Goal: Task Accomplishment & Management: Manage account settings

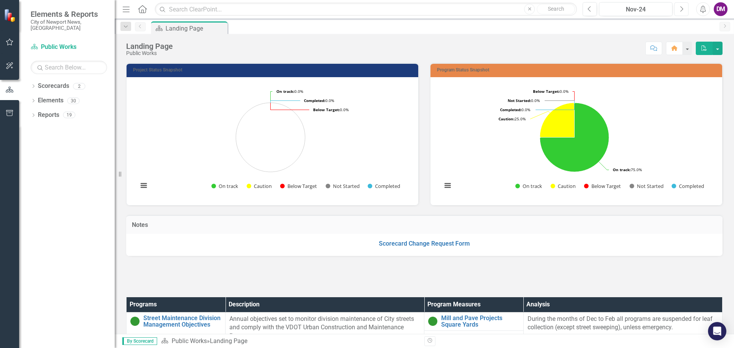
click at [682, 10] on icon "Next" at bounding box center [681, 9] width 4 height 7
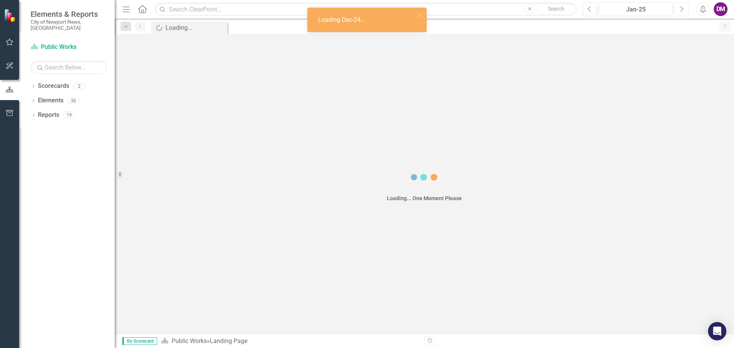
click at [682, 10] on icon "Next" at bounding box center [681, 9] width 4 height 7
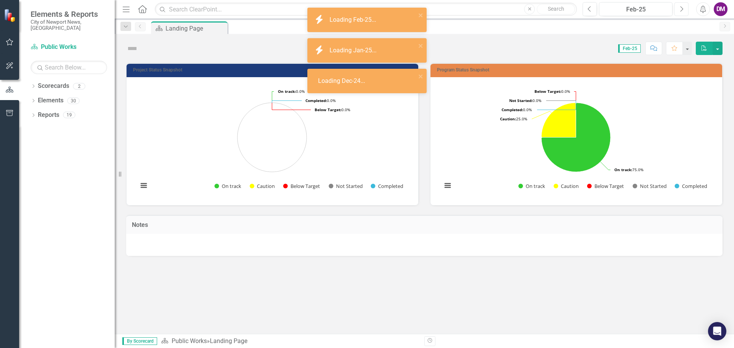
click at [682, 10] on icon "Next" at bounding box center [681, 9] width 4 height 7
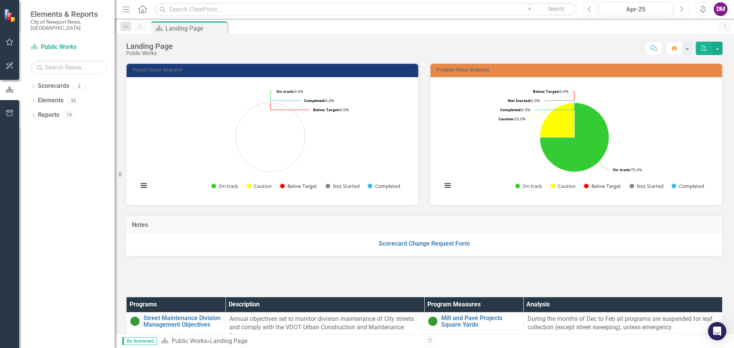
click at [682, 10] on icon "Next" at bounding box center [681, 9] width 4 height 7
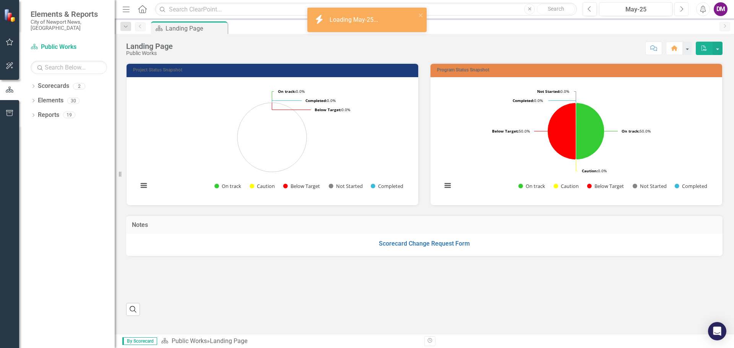
click at [682, 10] on icon "Next" at bounding box center [681, 9] width 4 height 7
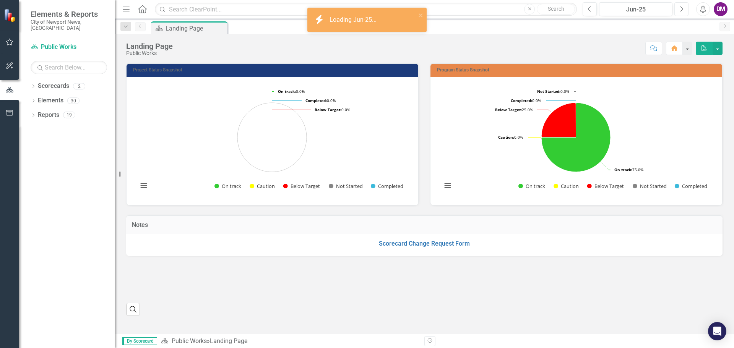
click at [682, 10] on icon "Next" at bounding box center [681, 9] width 4 height 7
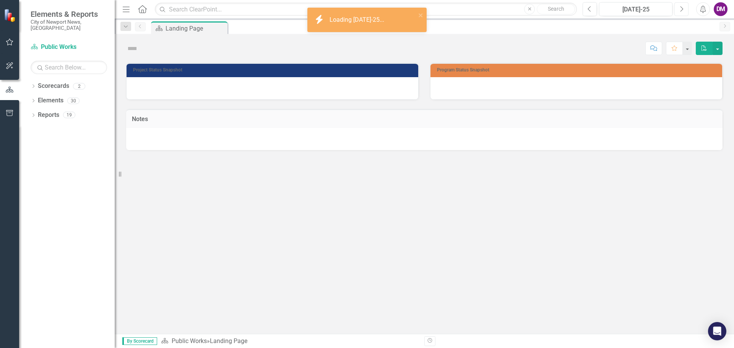
click at [682, 10] on icon "Next" at bounding box center [681, 9] width 4 height 7
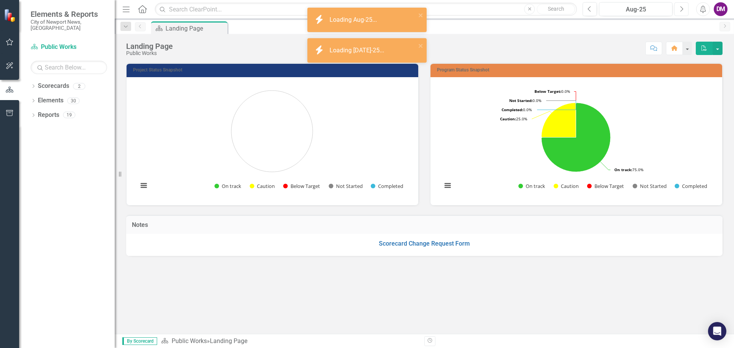
click at [682, 10] on icon "Next" at bounding box center [681, 9] width 4 height 7
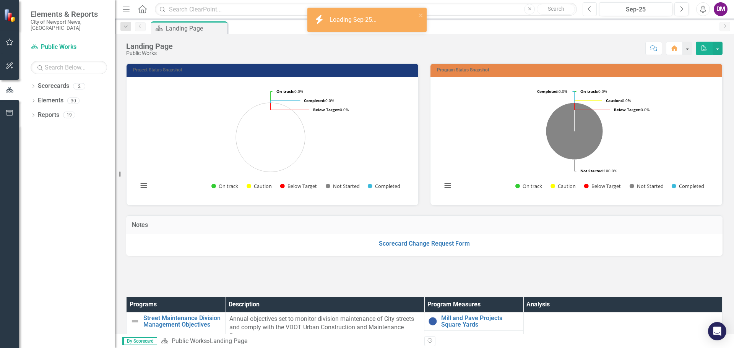
click at [590, 12] on button "Previous" at bounding box center [589, 9] width 14 height 14
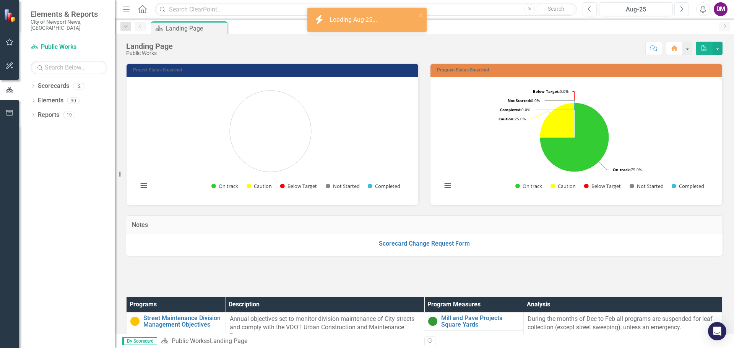
click at [678, 9] on button "Next" at bounding box center [681, 9] width 14 height 14
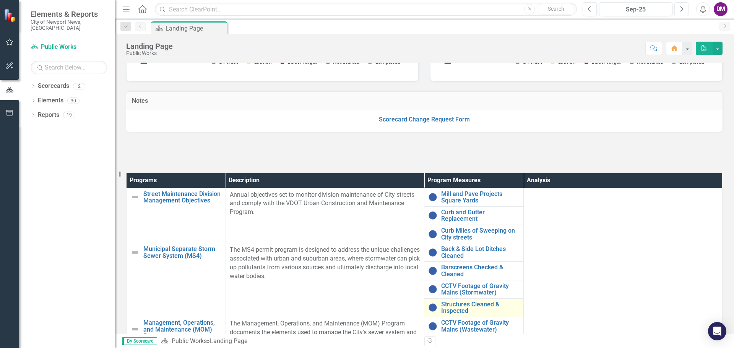
scroll to position [115, 0]
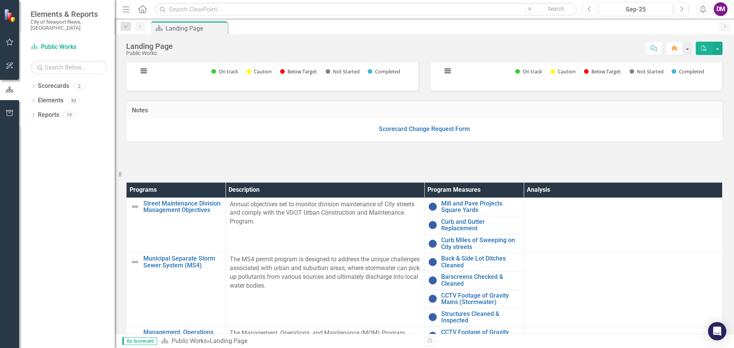
click at [588, 11] on icon "Previous" at bounding box center [589, 9] width 4 height 7
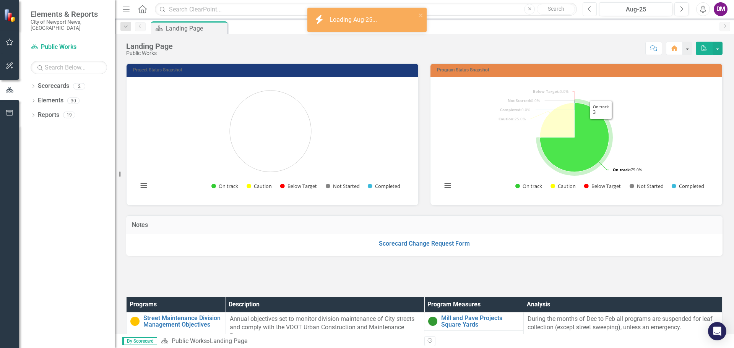
scroll to position [229, 0]
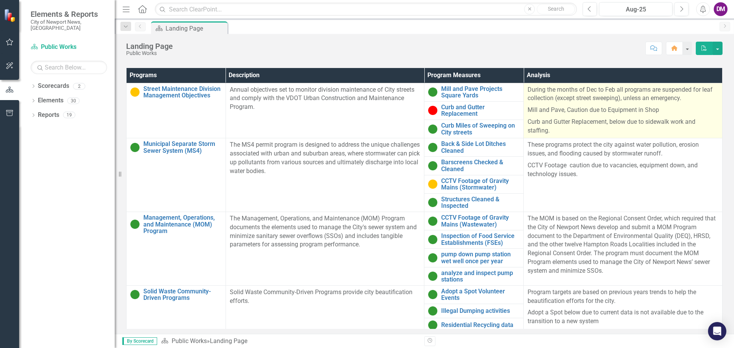
click at [527, 91] on p "During the months of Dec to Feb all programs are suspended for leaf collection …" at bounding box center [622, 95] width 191 height 19
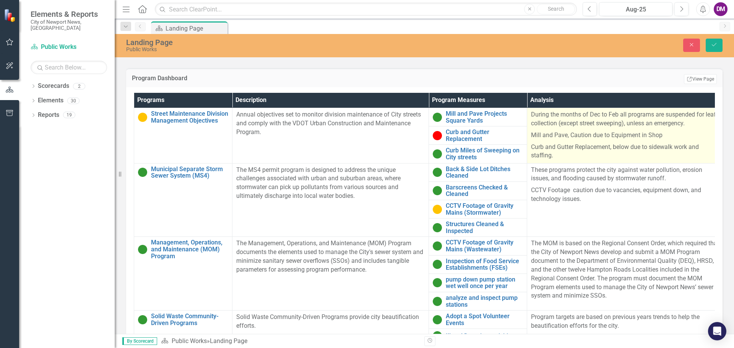
click at [525, 91] on div "Programs Description Program Measures Analysis Street Maintenance Division Mana…" at bounding box center [424, 234] width 596 height 294
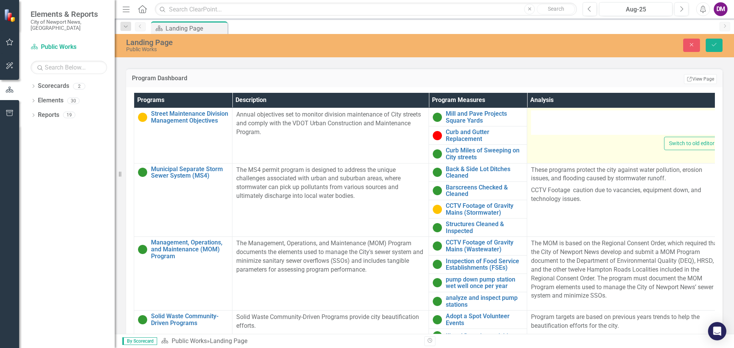
type textarea "<p>During the months of Dec to Feb all programs are suspended for leaf collecti…"
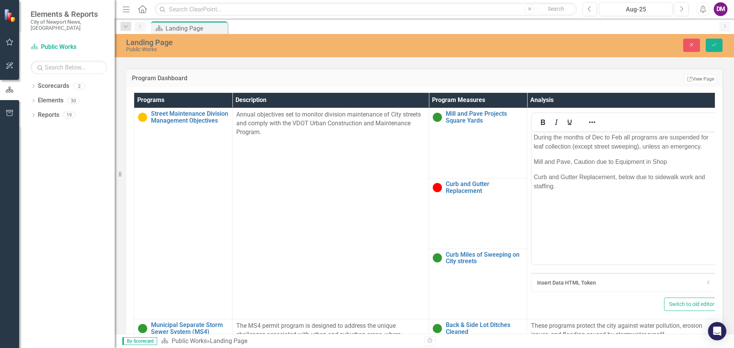
scroll to position [0, 0]
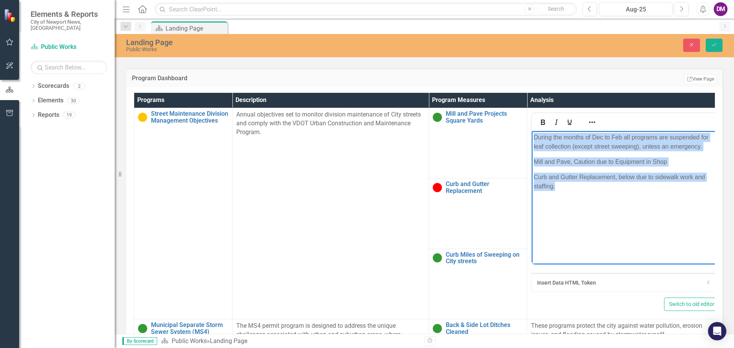
drag, startPoint x: 534, startPoint y: 135, endPoint x: 633, endPoint y: 193, distance: 114.2
click at [633, 193] on body "During the months of Dec to Feb all programs are suspended for leaf collection …" at bounding box center [625, 188] width 187 height 115
copy body "During the months of Dec to Feb all programs are suspended for leaf collection …"
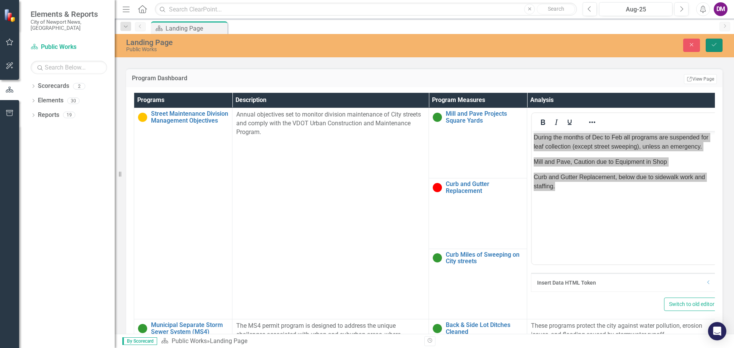
click at [715, 47] on icon "Save" at bounding box center [713, 44] width 7 height 5
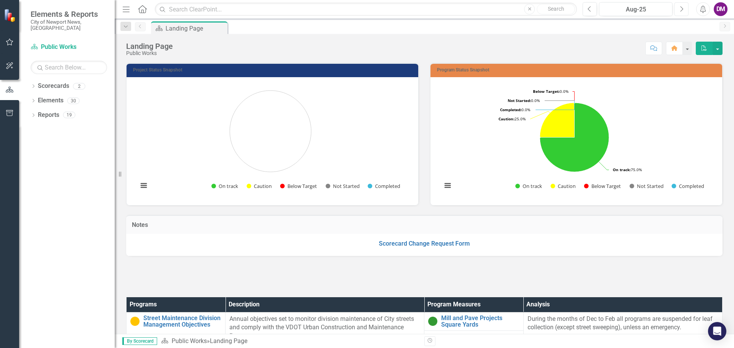
click at [686, 6] on button "Next" at bounding box center [681, 9] width 14 height 14
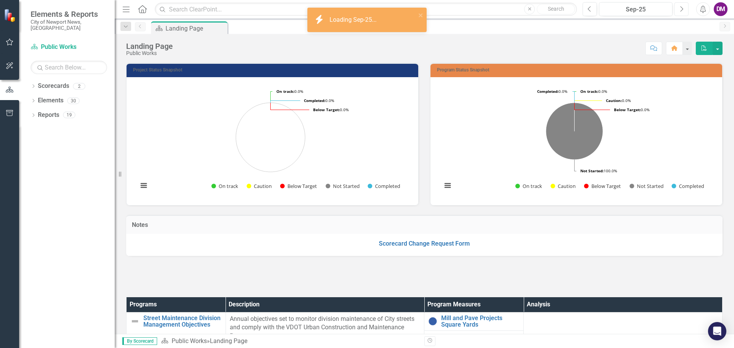
scroll to position [204, 0]
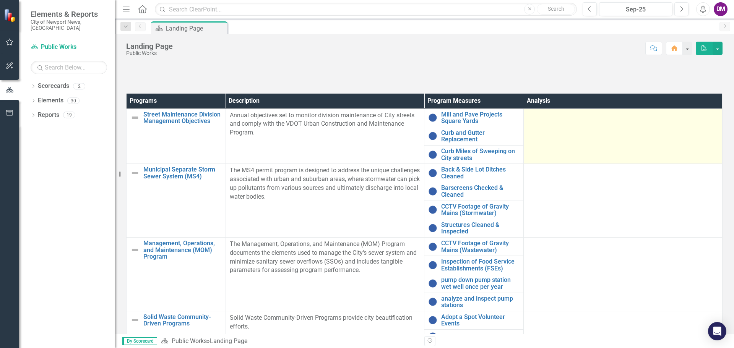
click at [558, 141] on td at bounding box center [623, 136] width 199 height 55
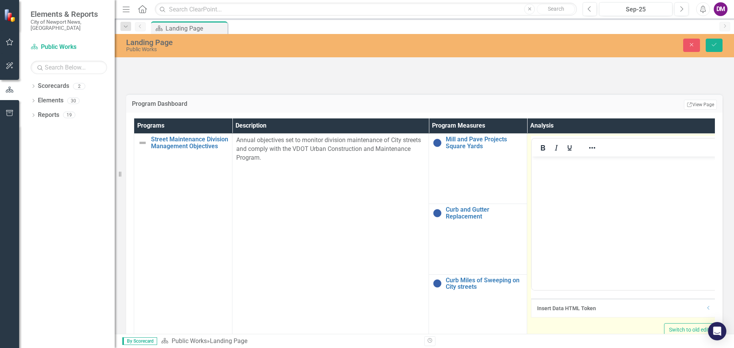
scroll to position [0, 0]
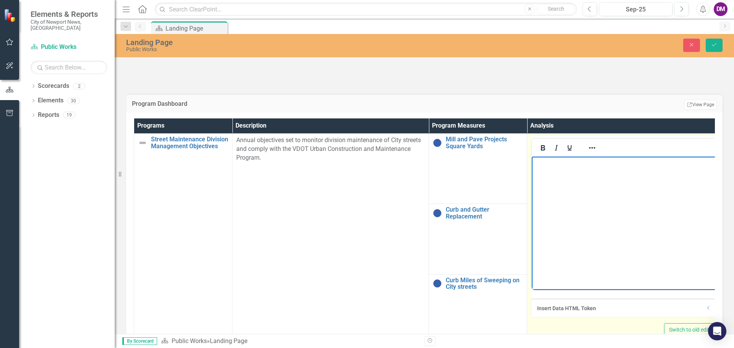
click at [563, 173] on body "Rich Text Area. Press ALT-0 for help." at bounding box center [625, 214] width 187 height 115
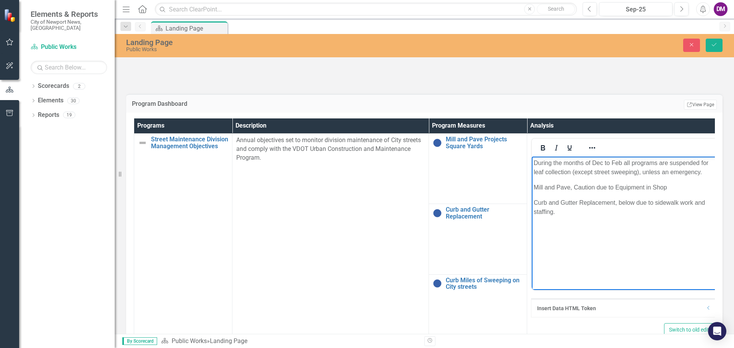
click at [569, 78] on div at bounding box center [424, 69] width 608 height 32
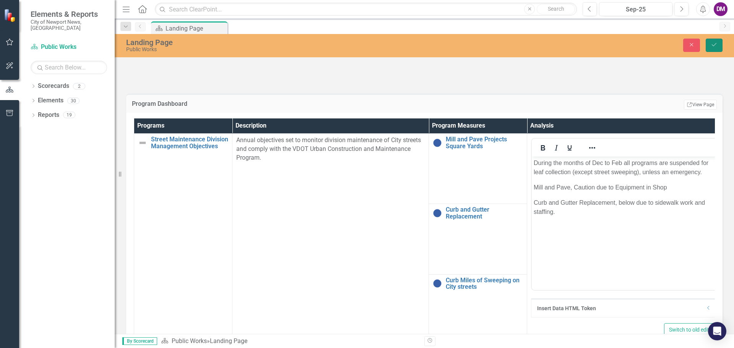
click at [715, 42] on icon "Save" at bounding box center [713, 44] width 7 height 5
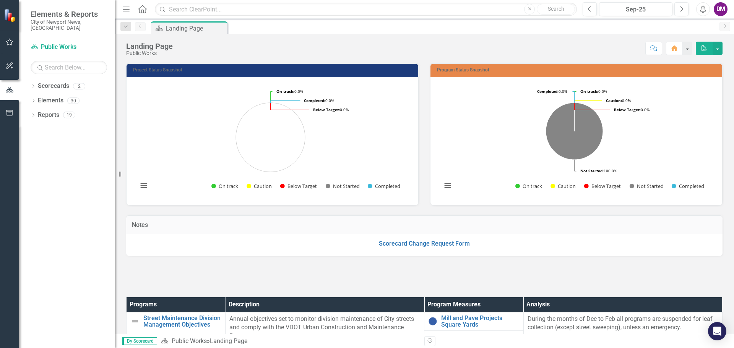
scroll to position [229, 0]
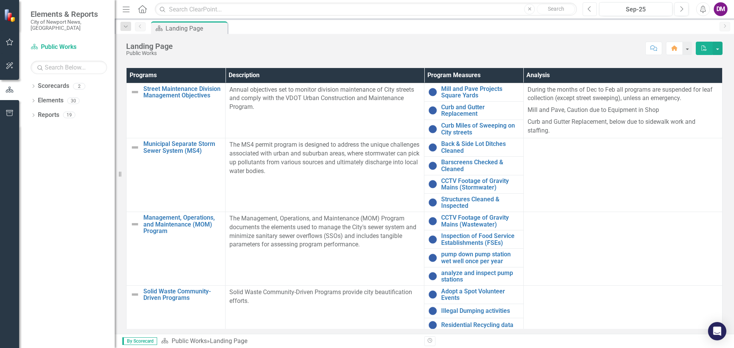
click at [592, 10] on button "Previous" at bounding box center [589, 9] width 14 height 14
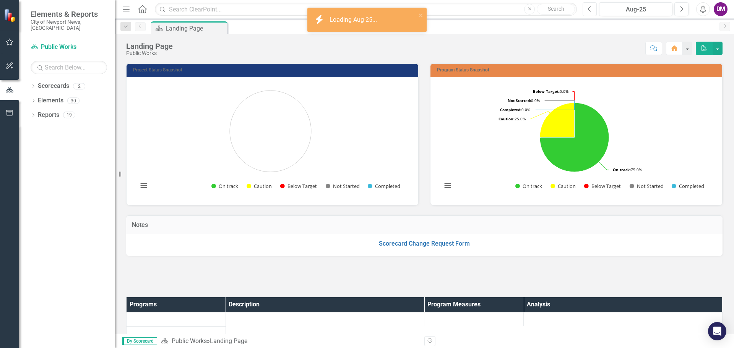
scroll to position [204, 0]
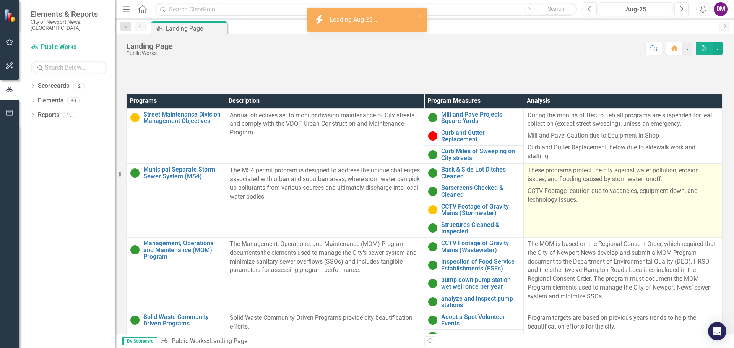
click at [544, 180] on p "These programs protect the city against water pollution, erosion issues, and fl…" at bounding box center [622, 175] width 191 height 19
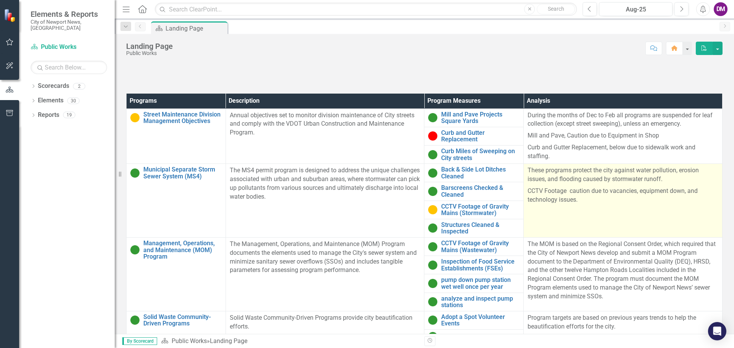
click at [544, 180] on p "These programs protect the city against water pollution, erosion issues, and fl…" at bounding box center [622, 175] width 191 height 19
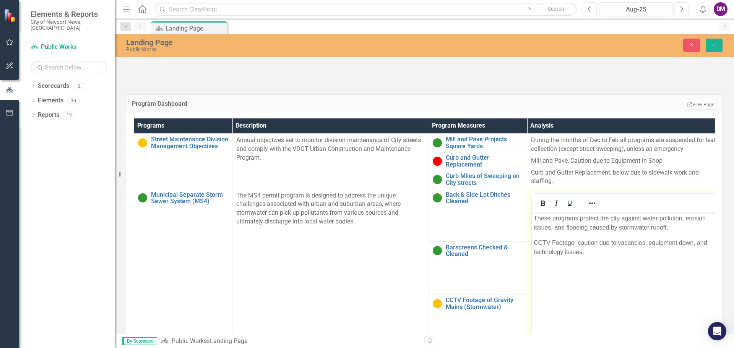
scroll to position [0, 0]
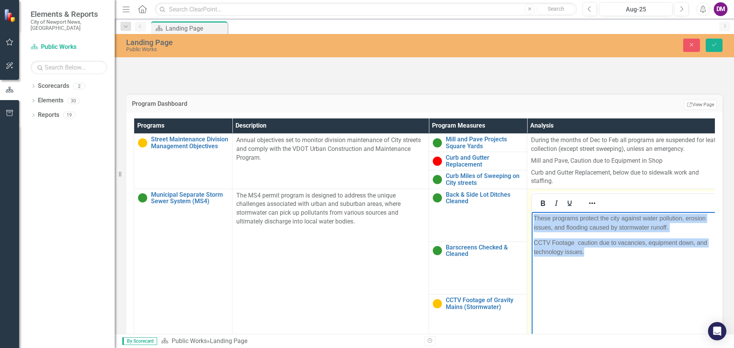
drag, startPoint x: 533, startPoint y: 215, endPoint x: 643, endPoint y: 249, distance: 115.2
click at [643, 249] on body "These programs protect the city against water pollution, erosion issues, and fl…" at bounding box center [625, 269] width 187 height 115
copy body "These programs protect the city against water pollution, erosion issues, and fl…"
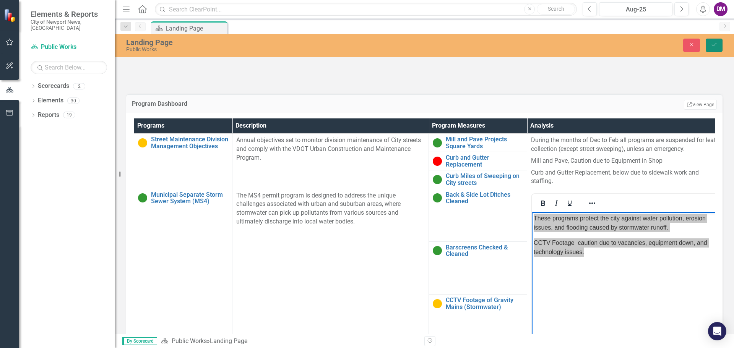
click at [717, 42] on button "Save" at bounding box center [714, 45] width 17 height 13
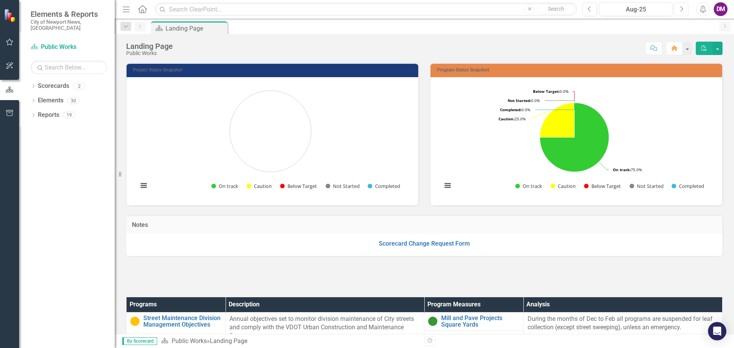
click at [682, 11] on icon "Next" at bounding box center [681, 9] width 4 height 7
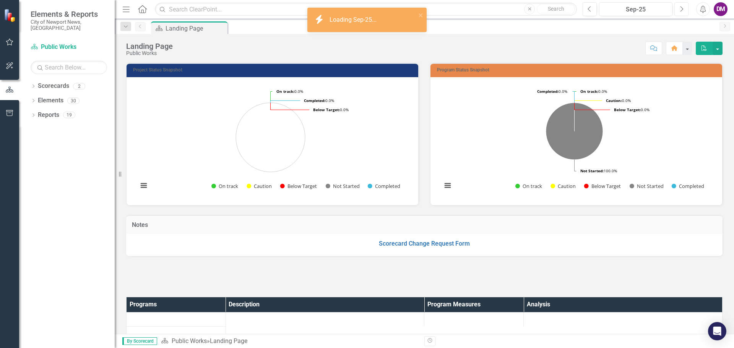
scroll to position [204, 0]
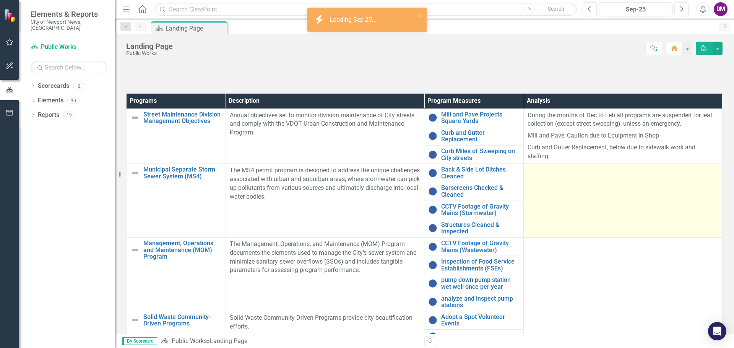
click at [556, 194] on td at bounding box center [623, 201] width 199 height 74
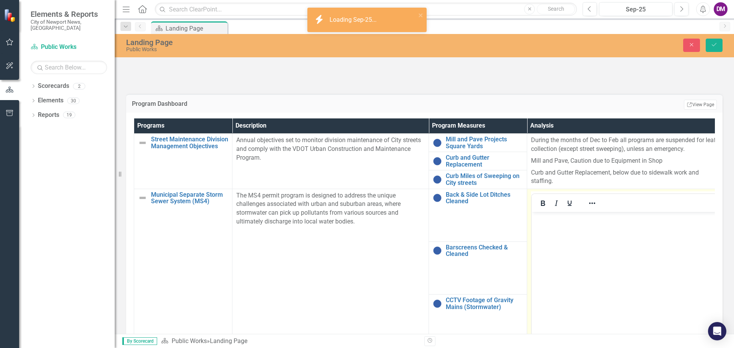
scroll to position [0, 0]
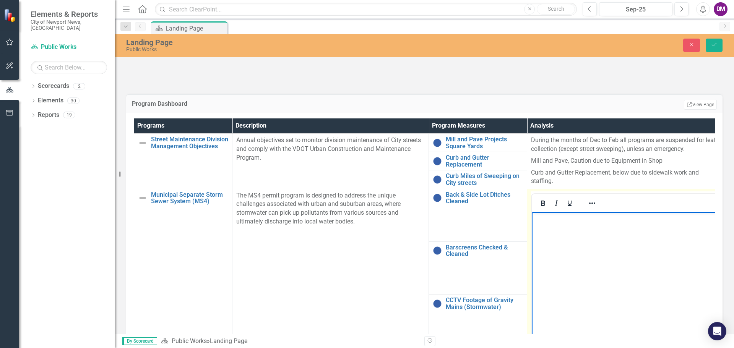
click at [570, 251] on body "Rich Text Area. Press ALT-0 for help." at bounding box center [625, 269] width 187 height 115
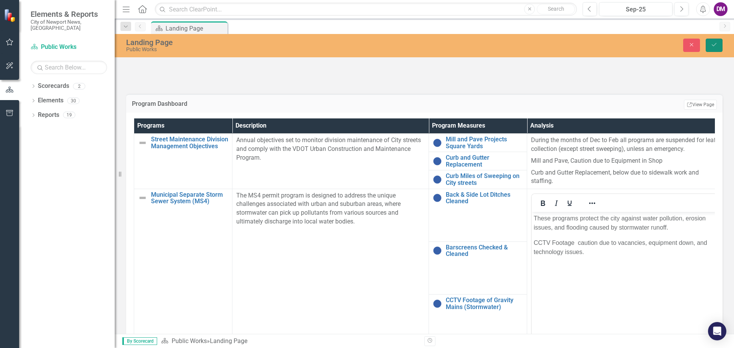
click at [711, 46] on icon "Save" at bounding box center [713, 44] width 7 height 5
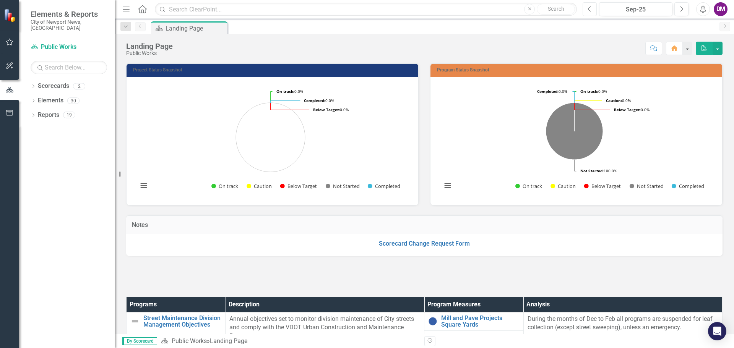
click at [590, 9] on icon "Previous" at bounding box center [589, 9] width 4 height 7
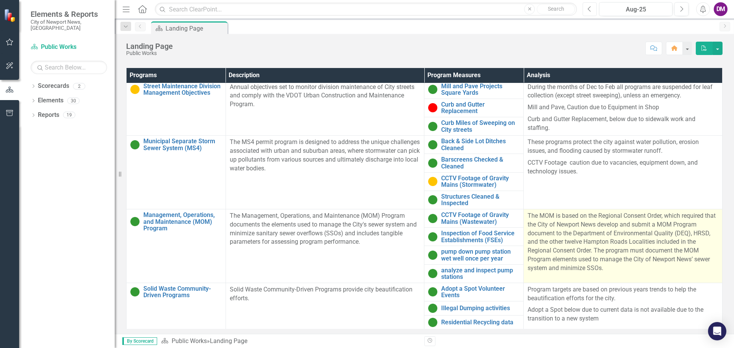
scroll to position [3, 0]
click at [569, 227] on p "The MOM is based on the Regional Consent Order, which required that the City of…" at bounding box center [622, 241] width 191 height 61
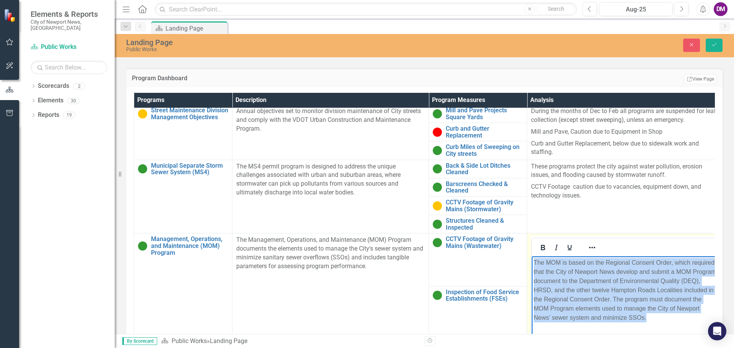
scroll to position [147, 0]
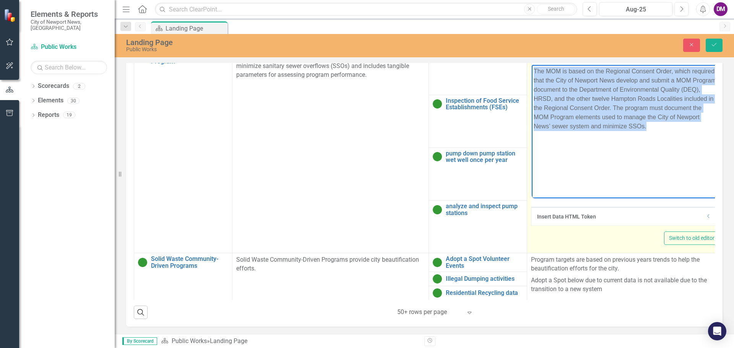
drag, startPoint x: 534, startPoint y: 70, endPoint x: 664, endPoint y: 127, distance: 142.5
click at [664, 127] on p "The MOM is based on the Regional Consent Order, which required that the City of…" at bounding box center [625, 99] width 183 height 64
drag, startPoint x: 605, startPoint y: 117, endPoint x: 632, endPoint y: 100, distance: 32.2
click at [632, 100] on p "The MOM is based on the Regional Consent Order, which required that the City of…" at bounding box center [625, 99] width 183 height 64
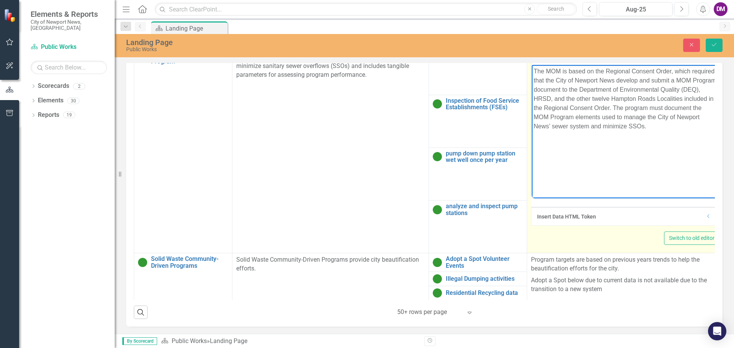
click at [646, 146] on body "The MOM is based on the Regional Consent Order, which required that the City of…" at bounding box center [625, 122] width 187 height 115
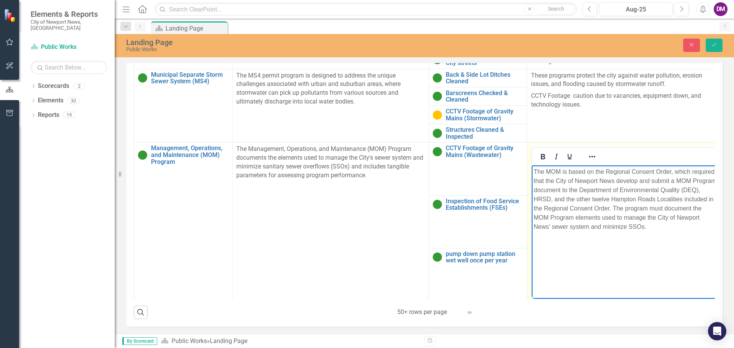
scroll to position [32, 0]
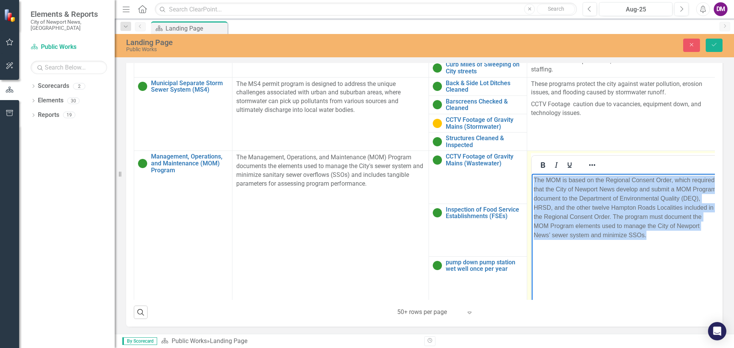
drag, startPoint x: 535, startPoint y: 180, endPoint x: 658, endPoint y: 230, distance: 133.0
click at [665, 238] on p "The MOM is based on the Regional Consent Order, which required that the City of…" at bounding box center [625, 208] width 183 height 64
copy p "The MOM is based on the Regional Consent Order, which required that the City of…"
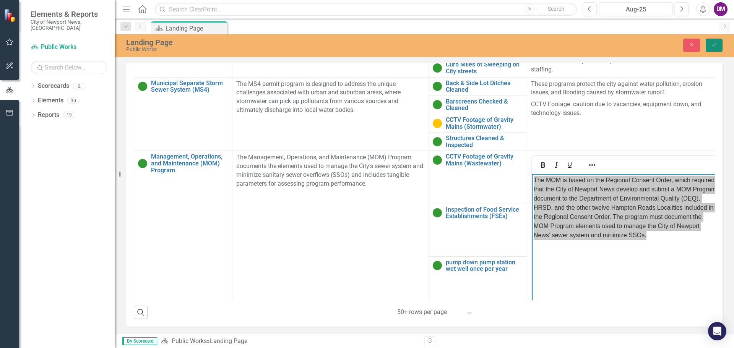
click at [712, 43] on icon "Save" at bounding box center [713, 44] width 7 height 5
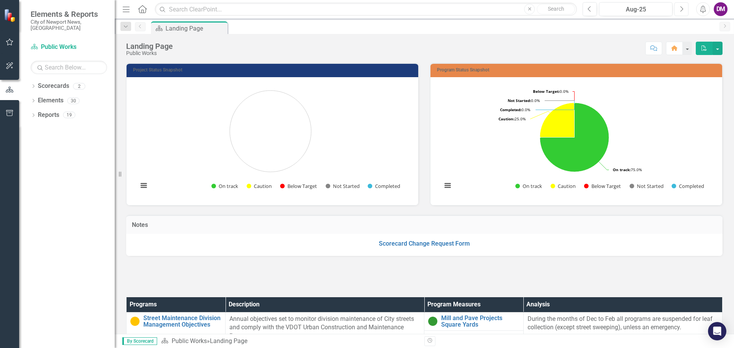
click at [684, 8] on button "Next" at bounding box center [681, 9] width 14 height 14
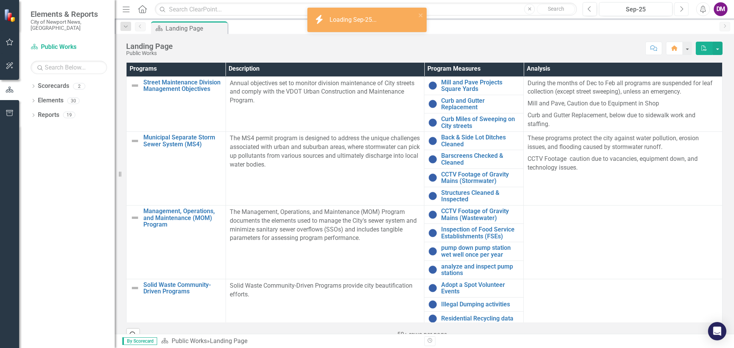
scroll to position [251, 0]
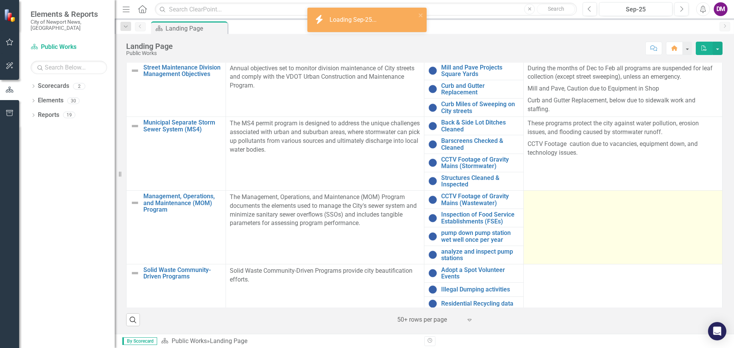
click at [560, 229] on td at bounding box center [623, 227] width 199 height 74
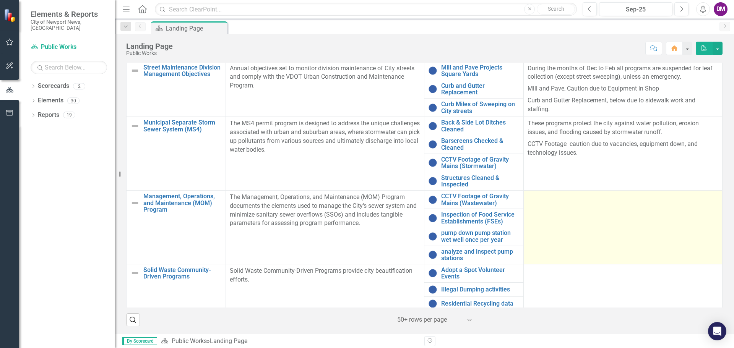
click at [560, 229] on td at bounding box center [623, 227] width 199 height 74
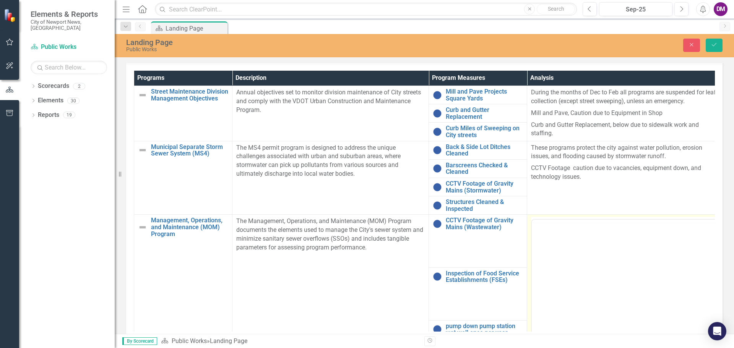
scroll to position [0, 0]
click at [562, 258] on body "Rich Text Area. Press ALT-0 for help." at bounding box center [625, 295] width 187 height 115
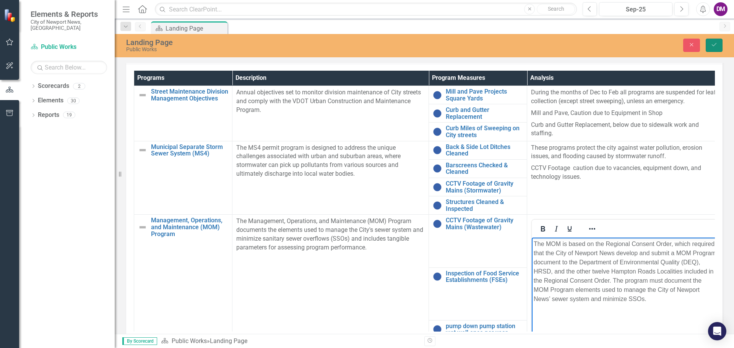
click at [716, 44] on icon "Save" at bounding box center [713, 44] width 7 height 5
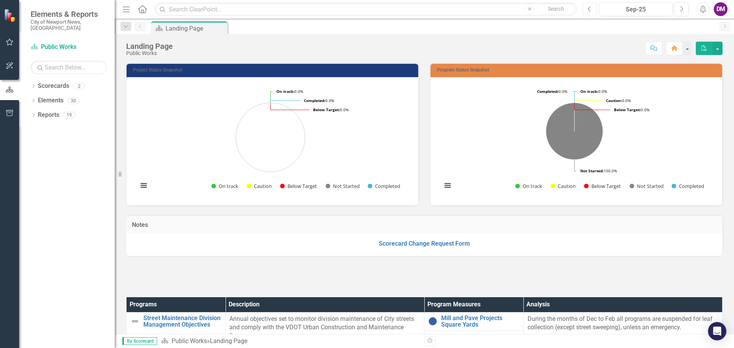
click at [588, 8] on icon "Previous" at bounding box center [589, 9] width 4 height 7
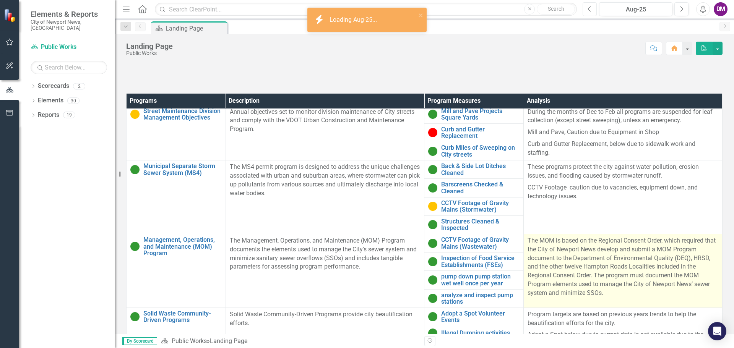
scroll to position [251, 0]
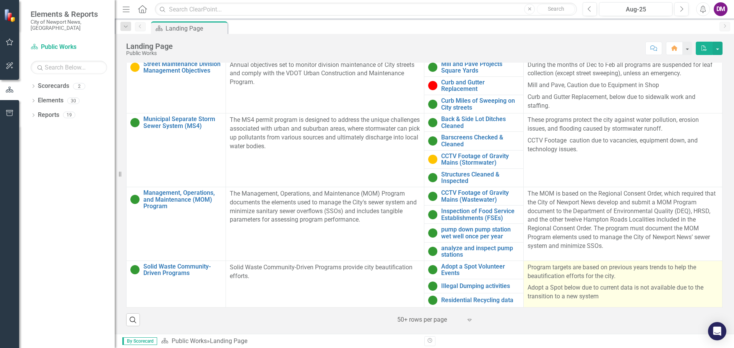
click at [527, 265] on p "Program targets are based on previous years trends to help the beautification e…" at bounding box center [622, 272] width 191 height 19
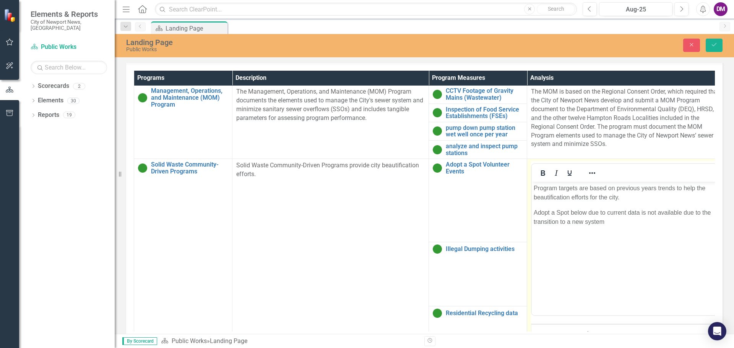
scroll to position [174, 0]
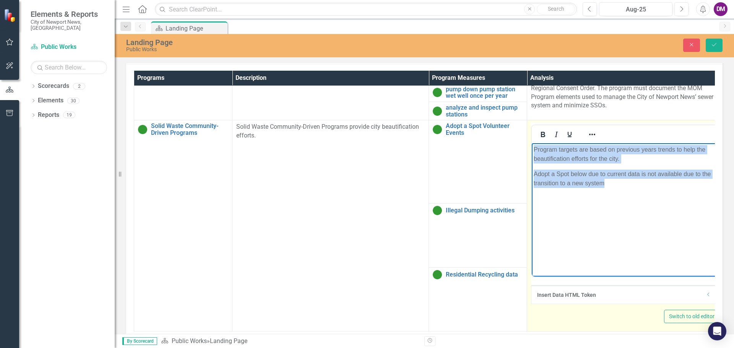
drag, startPoint x: 533, startPoint y: 150, endPoint x: 565, endPoint y: 184, distance: 47.1
click at [616, 183] on body "Program targets are based on previous years trends to help the beautification e…" at bounding box center [625, 200] width 187 height 115
copy body "Program targets are based on previous years trends to help the beautification e…"
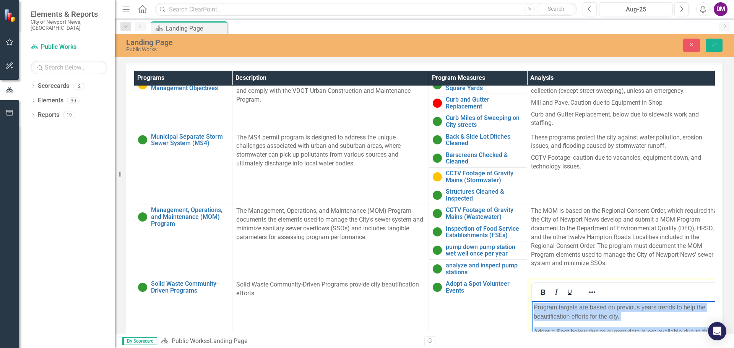
scroll to position [0, 0]
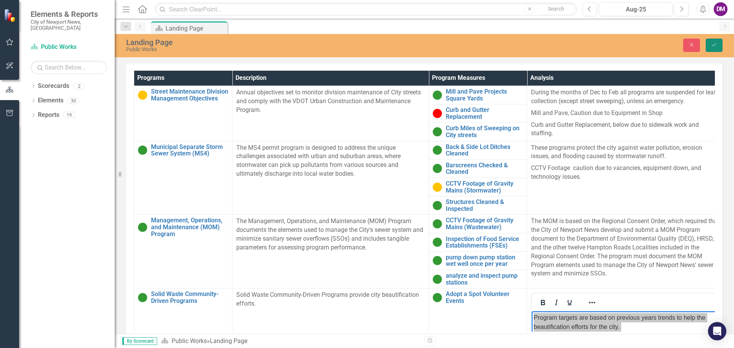
click at [712, 45] on icon "Save" at bounding box center [713, 44] width 7 height 5
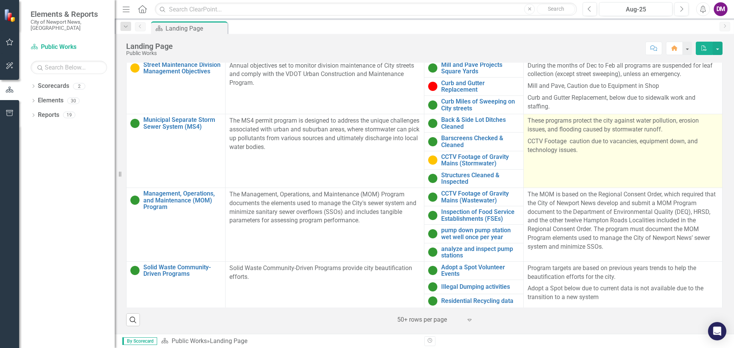
scroll to position [3, 0]
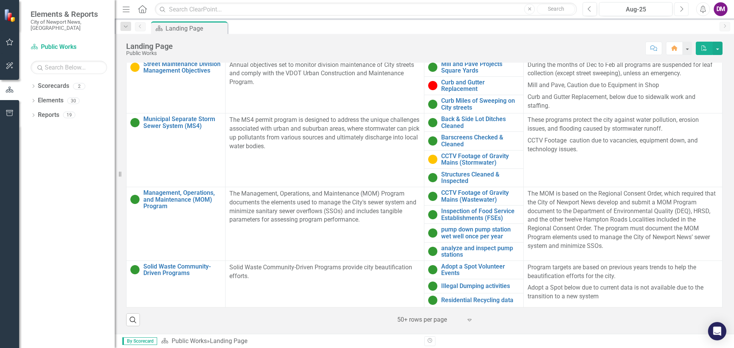
click at [681, 8] on icon "Next" at bounding box center [681, 9] width 4 height 7
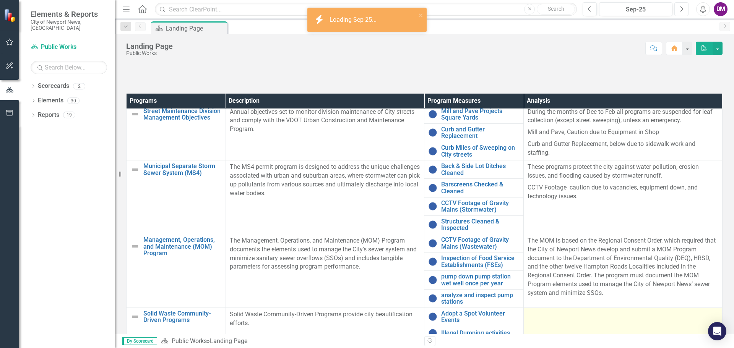
scroll to position [251, 0]
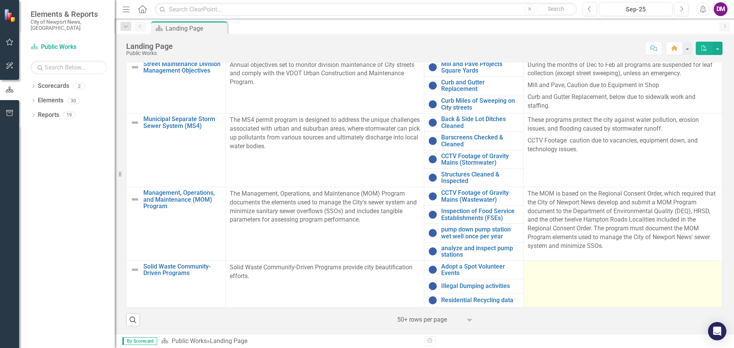
click at [540, 275] on td at bounding box center [623, 284] width 199 height 47
drag, startPoint x: 540, startPoint y: 275, endPoint x: 553, endPoint y: 279, distance: 13.1
click at [553, 279] on td at bounding box center [623, 284] width 199 height 47
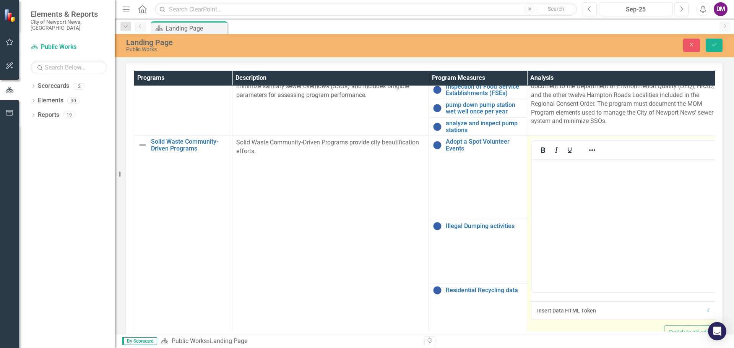
scroll to position [174, 0]
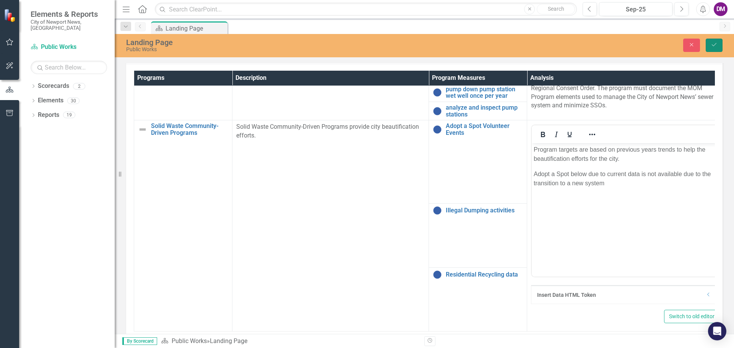
click at [713, 47] on icon "Save" at bounding box center [713, 44] width 7 height 5
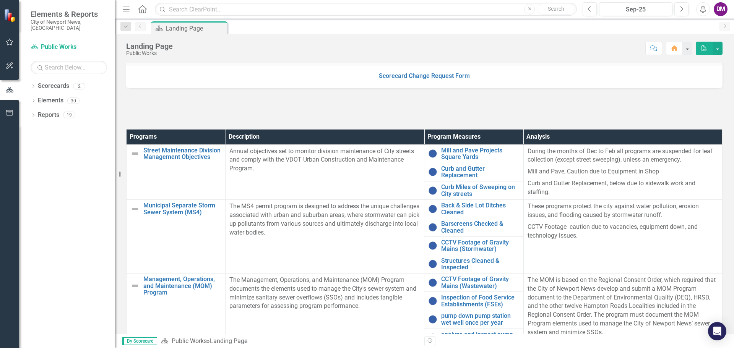
scroll to position [229, 0]
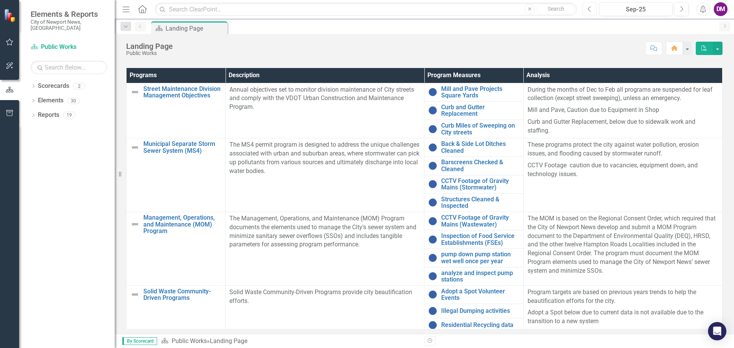
click at [583, 8] on button "Previous" at bounding box center [589, 9] width 14 height 14
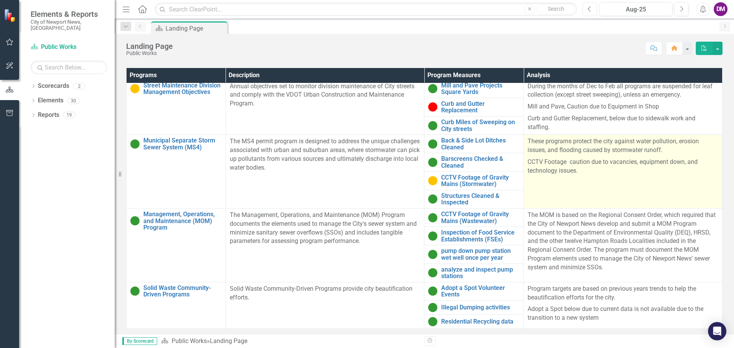
scroll to position [251, 0]
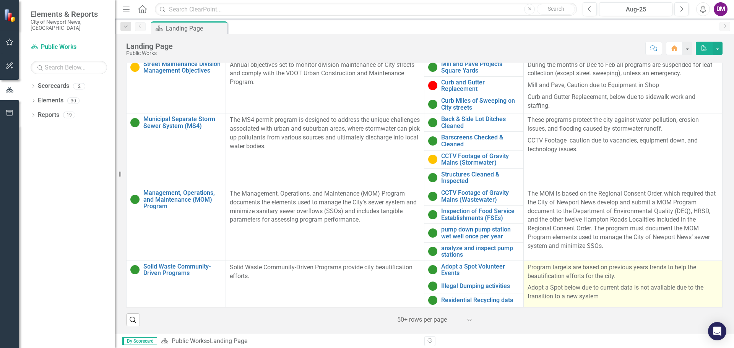
click at [608, 292] on p "Adopt a Spot below due to current data is not available due to the transition t…" at bounding box center [622, 291] width 191 height 19
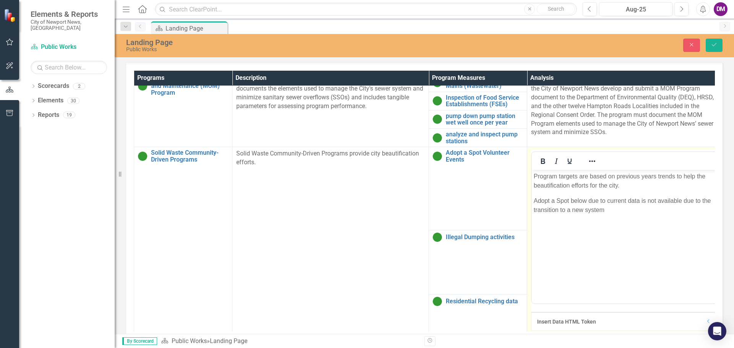
scroll to position [174, 0]
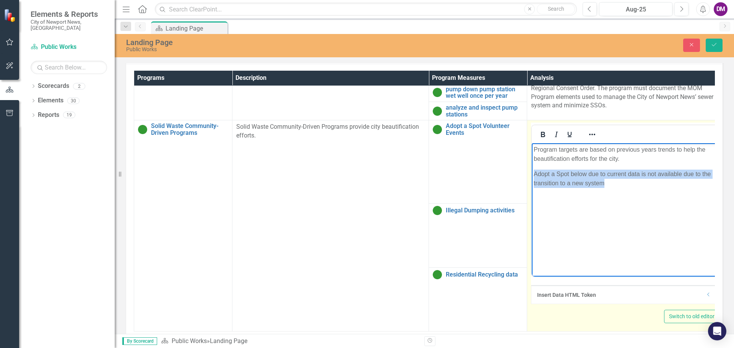
drag, startPoint x: 534, startPoint y: 173, endPoint x: 627, endPoint y: 186, distance: 94.2
click at [627, 186] on p "Adopt a Spot below due to current data is not available due to the transition t…" at bounding box center [625, 179] width 183 height 18
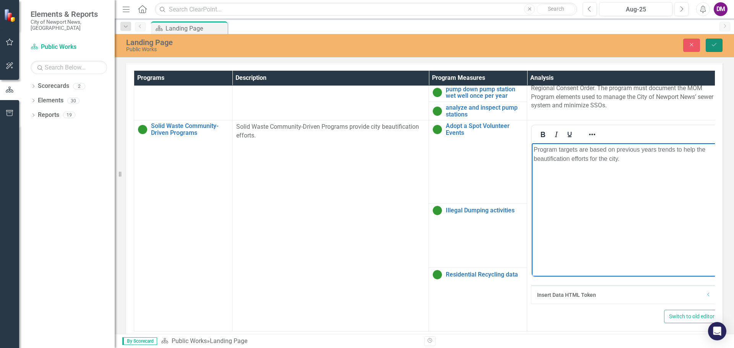
click at [713, 47] on icon "Save" at bounding box center [713, 44] width 7 height 5
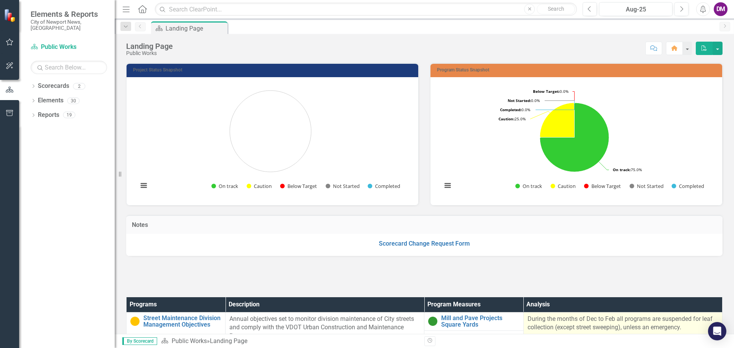
scroll to position [251, 0]
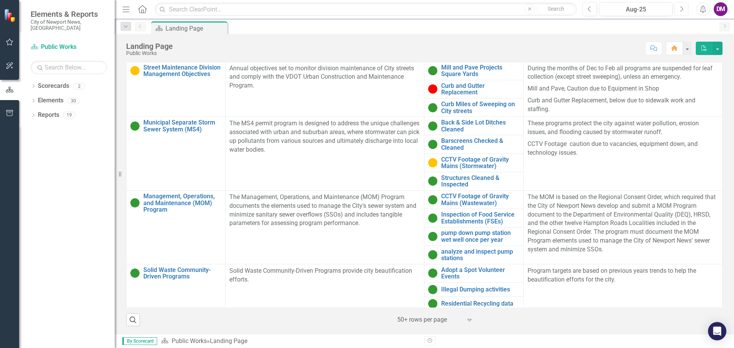
click at [679, 7] on icon "Next" at bounding box center [681, 9] width 4 height 7
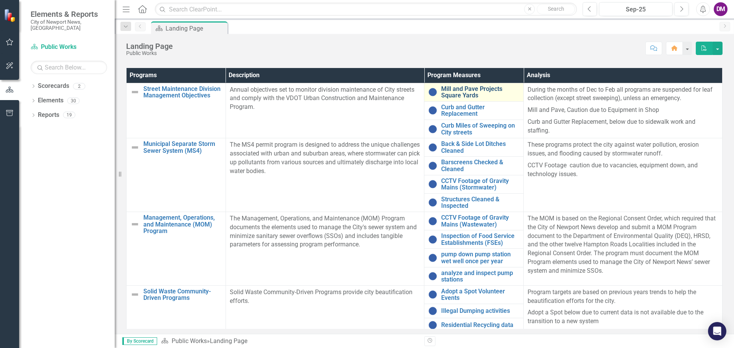
click at [451, 92] on link "Mill and Pave Projects Square Yards" at bounding box center [480, 92] width 78 height 13
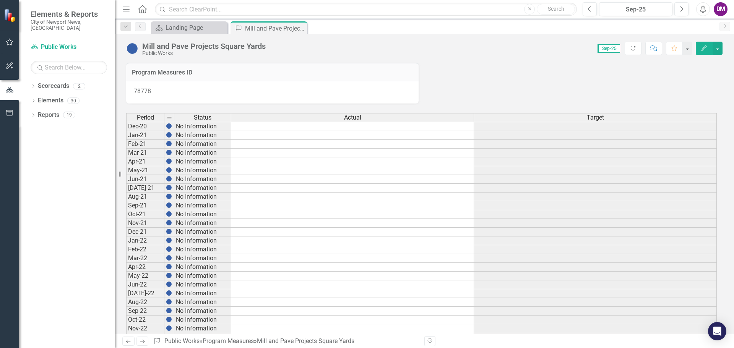
scroll to position [344, 0]
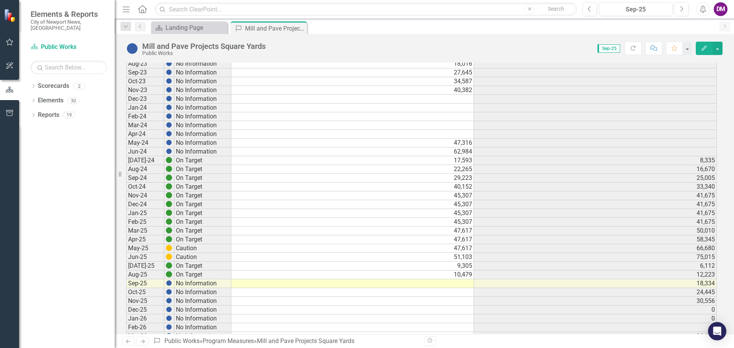
click at [461, 283] on td at bounding box center [352, 283] width 243 height 9
click at [460, 284] on td at bounding box center [352, 283] width 243 height 9
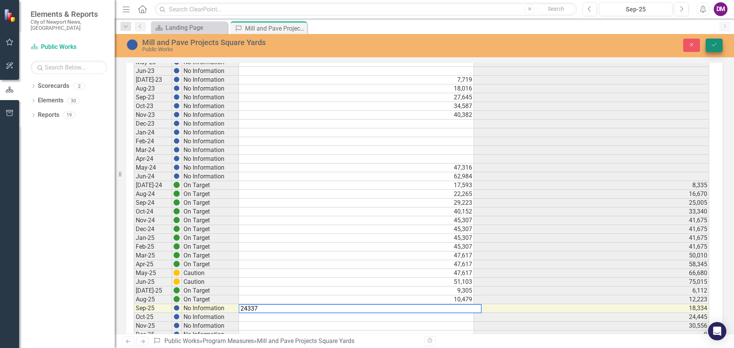
type textarea "24337"
click at [718, 44] on button "Save" at bounding box center [714, 45] width 17 height 13
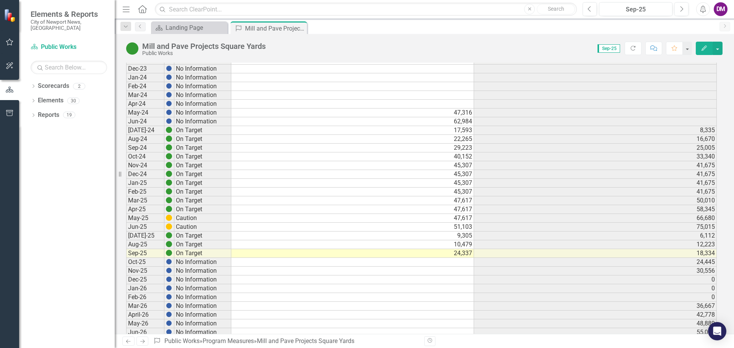
scroll to position [389, 0]
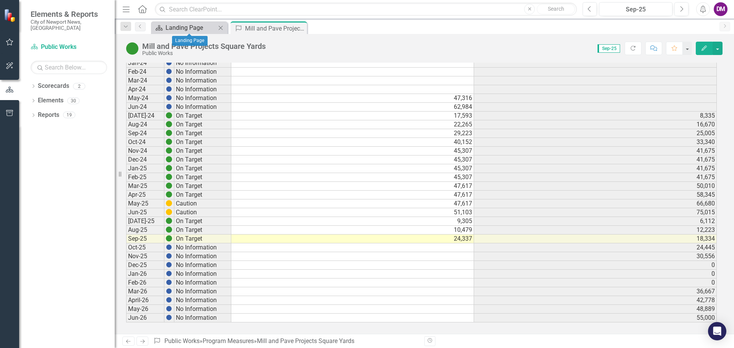
click at [188, 29] on div "Landing Page" at bounding box center [190, 28] width 50 height 10
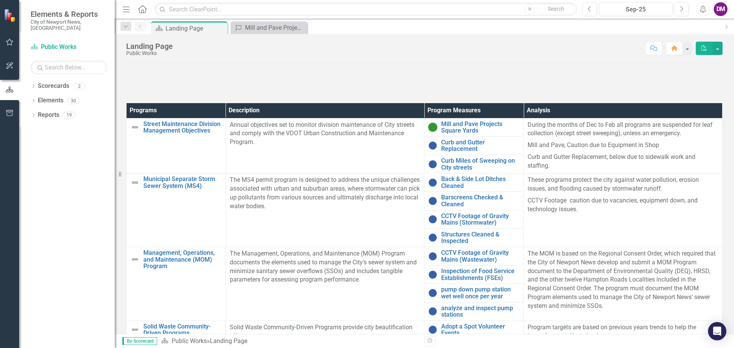
scroll to position [229, 0]
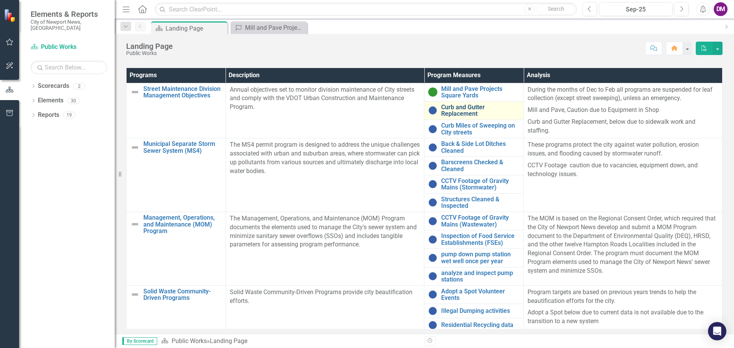
click at [460, 106] on link "Curb and Gutter Replacement" at bounding box center [480, 110] width 78 height 13
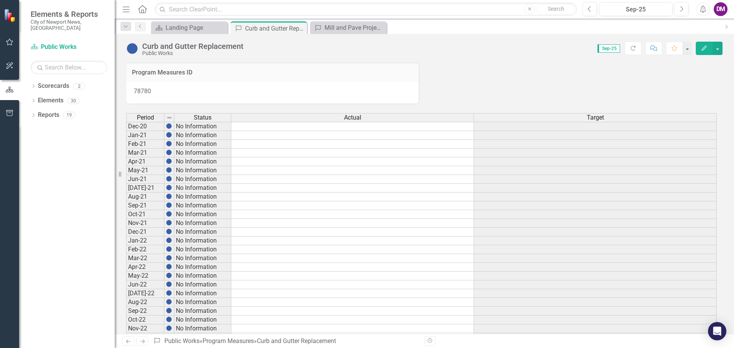
scroll to position [389, 0]
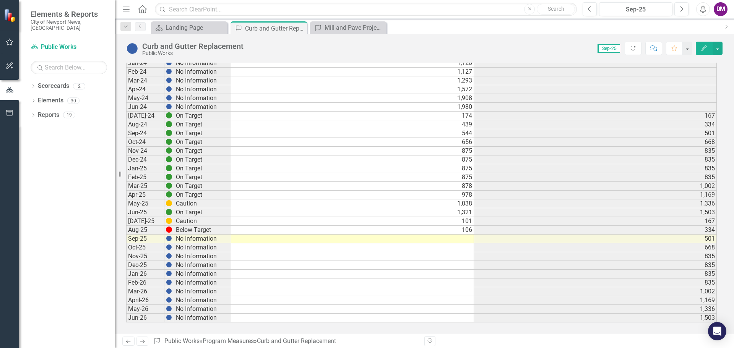
click at [454, 240] on td at bounding box center [352, 239] width 243 height 9
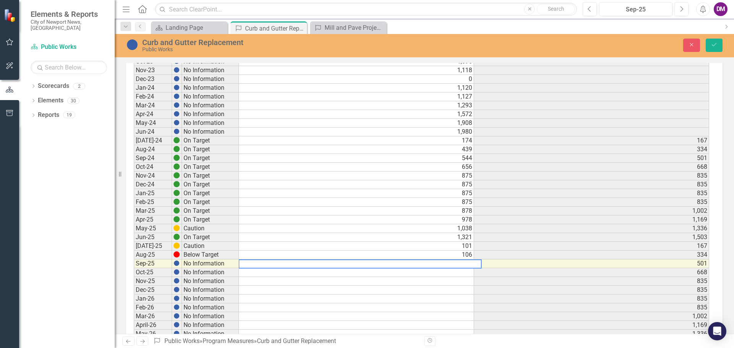
click at [468, 262] on textarea at bounding box center [359, 264] width 243 height 9
type textarea "136"
click at [717, 46] on button "Save" at bounding box center [714, 45] width 17 height 13
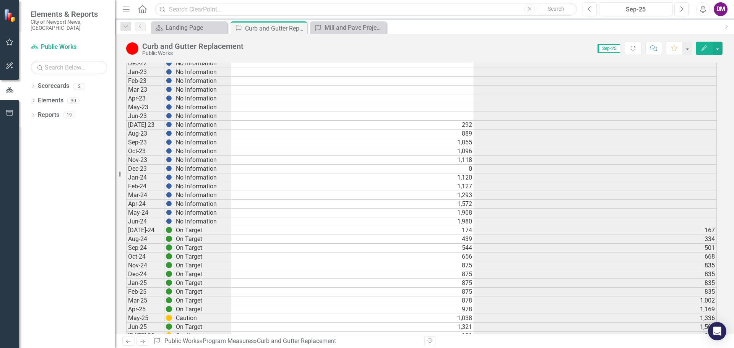
scroll to position [0, 0]
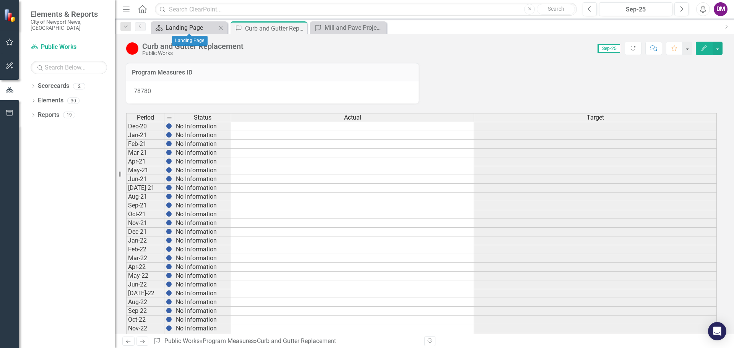
click at [185, 28] on div "Landing Page" at bounding box center [190, 28] width 50 height 10
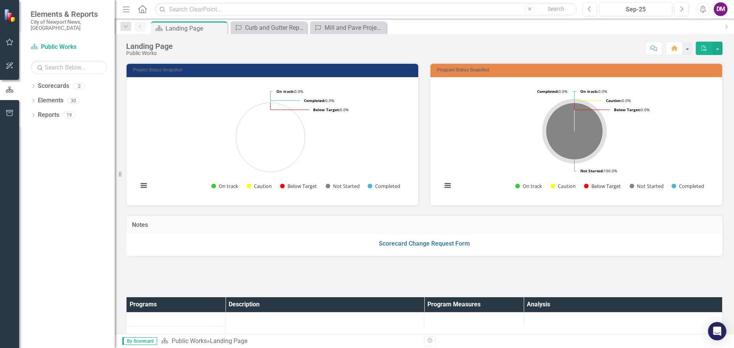
scroll to position [204, 0]
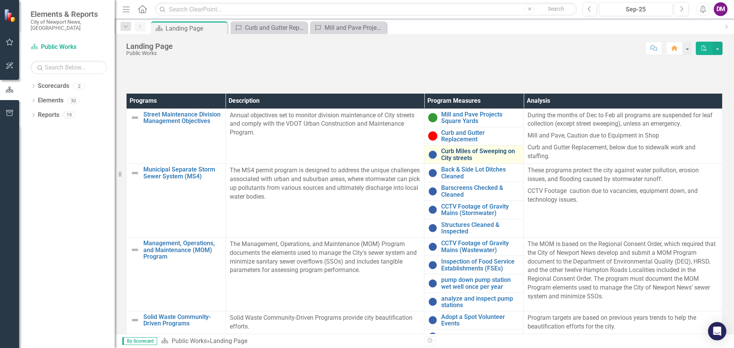
click at [461, 154] on link "Curb Miles of Sweeping on City streets" at bounding box center [480, 154] width 78 height 13
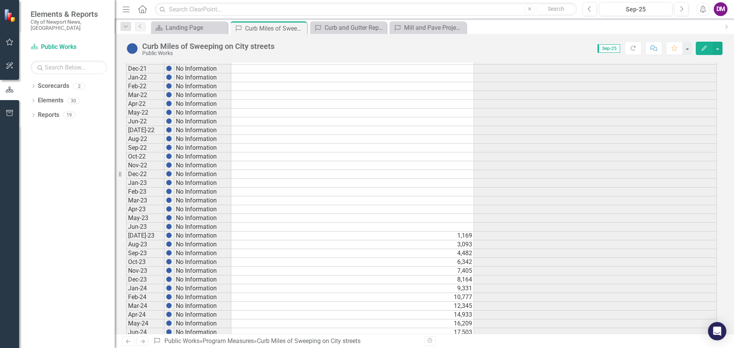
scroll to position [344, 0]
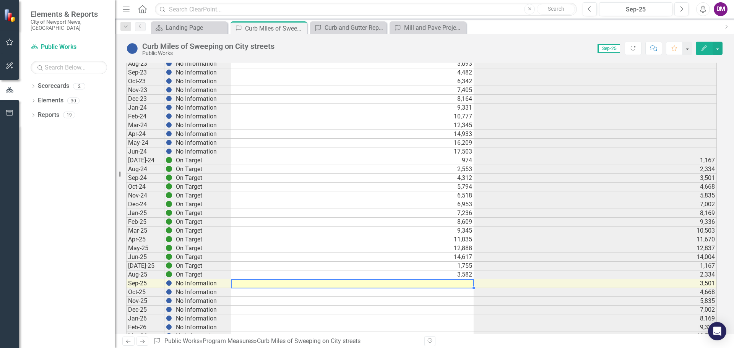
click at [461, 284] on td at bounding box center [352, 283] width 243 height 9
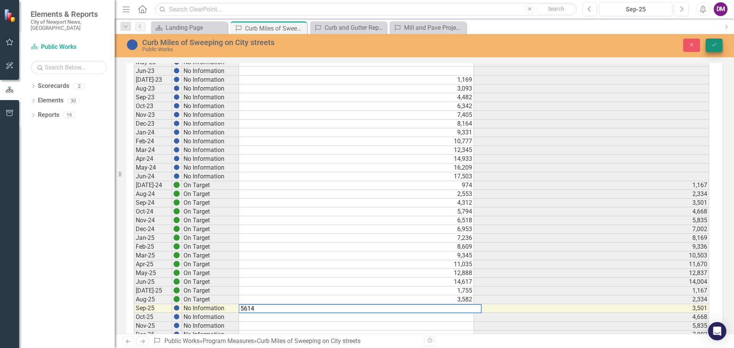
type textarea "5614"
click at [712, 45] on icon "Save" at bounding box center [713, 44] width 7 height 5
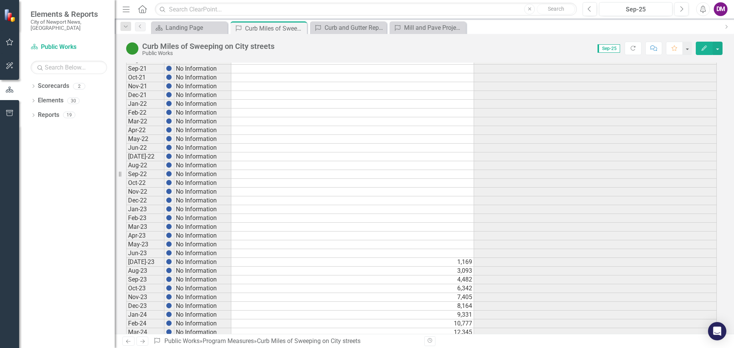
scroll to position [0, 0]
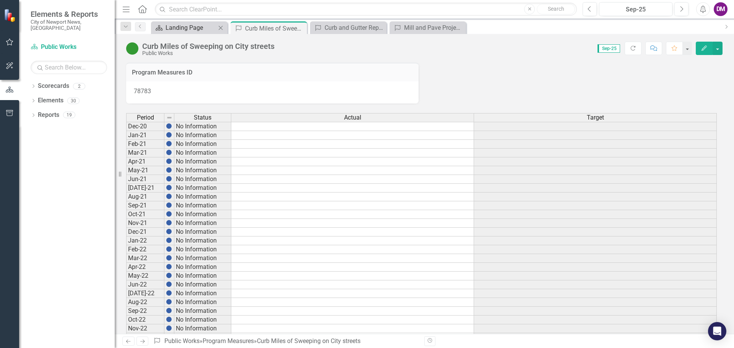
click at [188, 30] on div "Landing Page" at bounding box center [190, 28] width 50 height 10
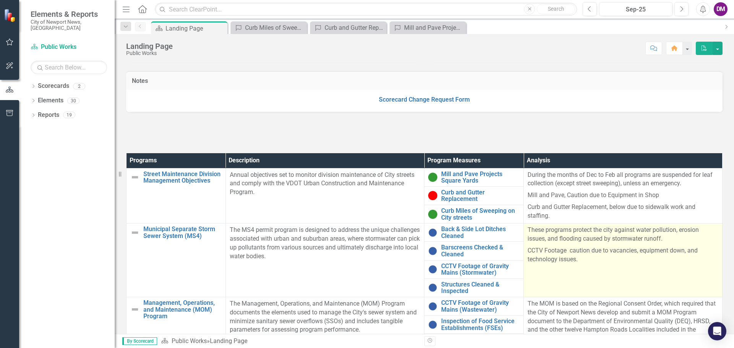
scroll to position [137, 0]
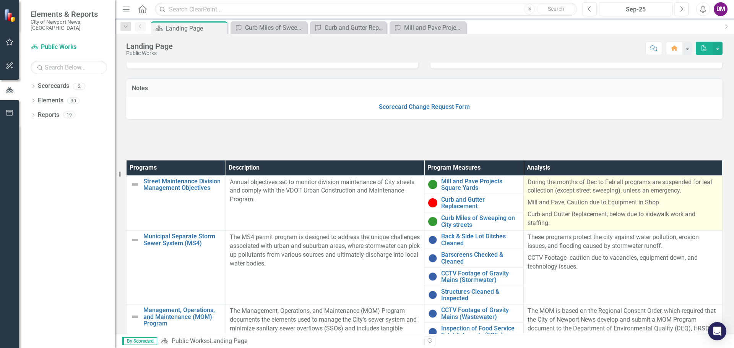
click at [584, 204] on p "Mill and Pave, Caution due to Equipment in Shop" at bounding box center [622, 203] width 191 height 12
click at [583, 204] on p "Mill and Pave, Caution due to Equipment in Shop" at bounding box center [622, 203] width 191 height 12
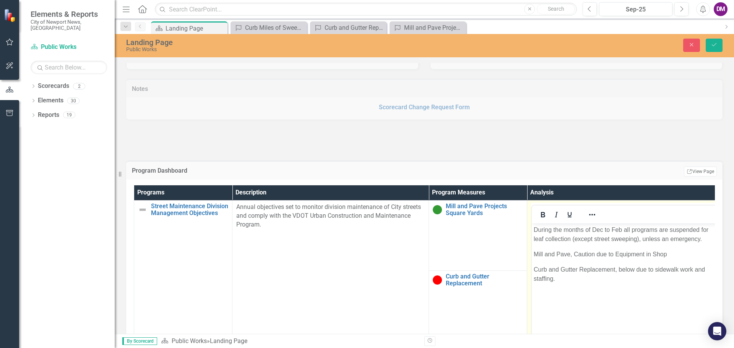
scroll to position [0, 0]
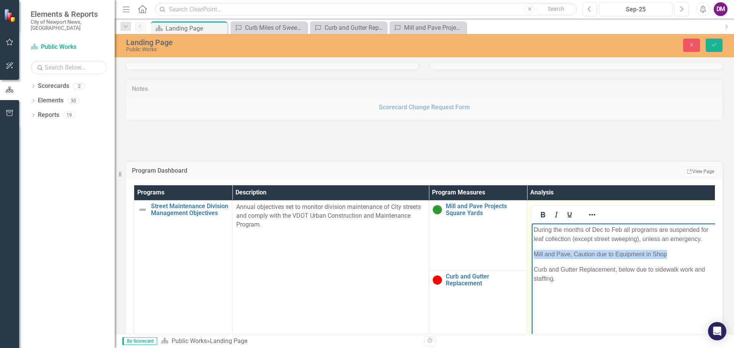
drag, startPoint x: 533, startPoint y: 253, endPoint x: 671, endPoint y: 248, distance: 137.7
click at [671, 248] on body "During the months of Dec to Feb all programs are suspended for leaf collection …" at bounding box center [625, 281] width 187 height 115
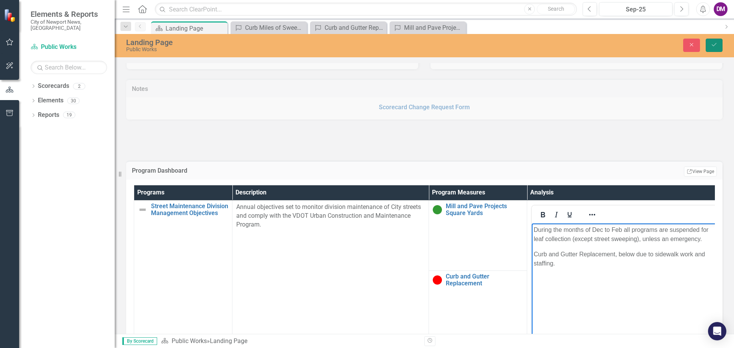
click at [710, 46] on button "Save" at bounding box center [714, 45] width 17 height 13
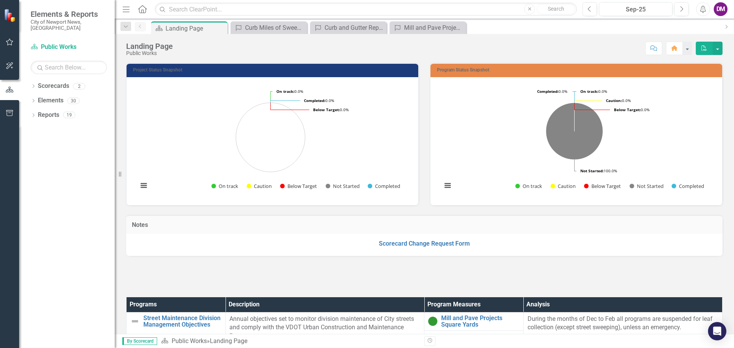
scroll to position [229, 0]
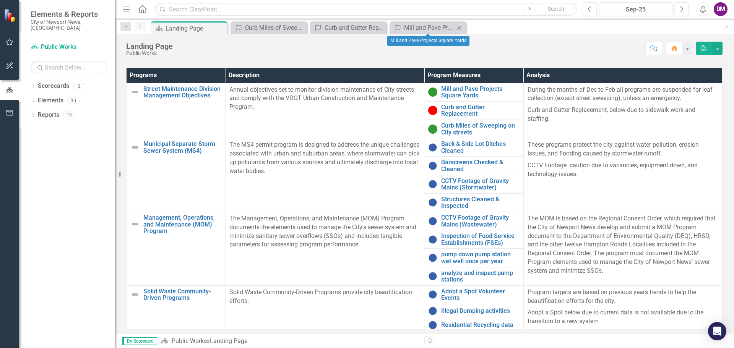
click at [459, 28] on icon "Close" at bounding box center [459, 28] width 8 height 6
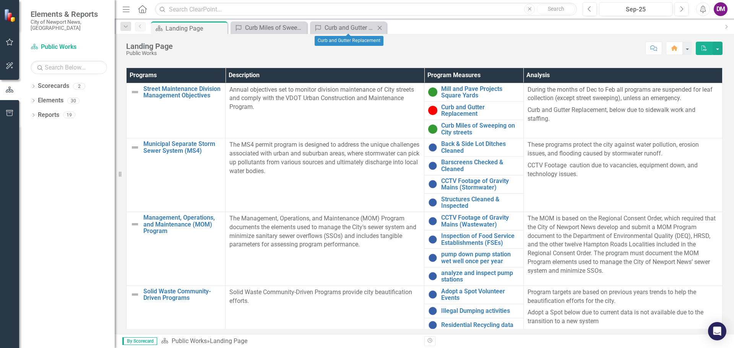
click at [380, 25] on icon "Close" at bounding box center [380, 28] width 8 height 6
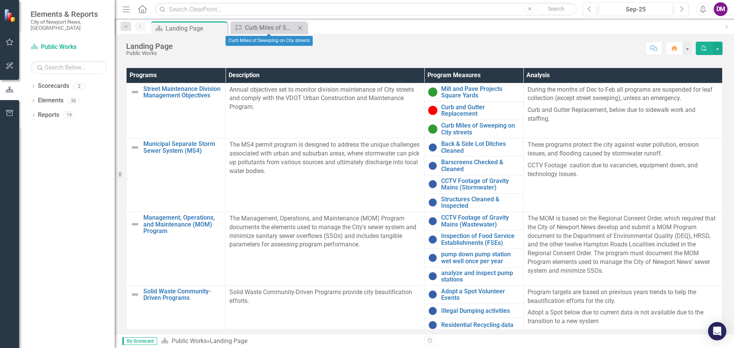
click at [301, 26] on icon "Close" at bounding box center [300, 28] width 8 height 6
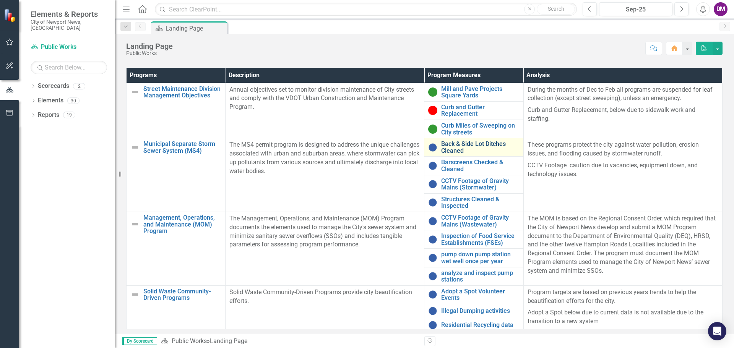
click at [453, 148] on link "Back & Side Lot Ditches Cleaned" at bounding box center [480, 147] width 78 height 13
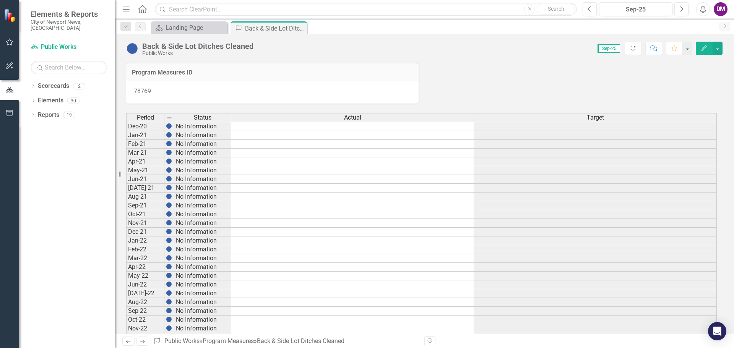
scroll to position [344, 0]
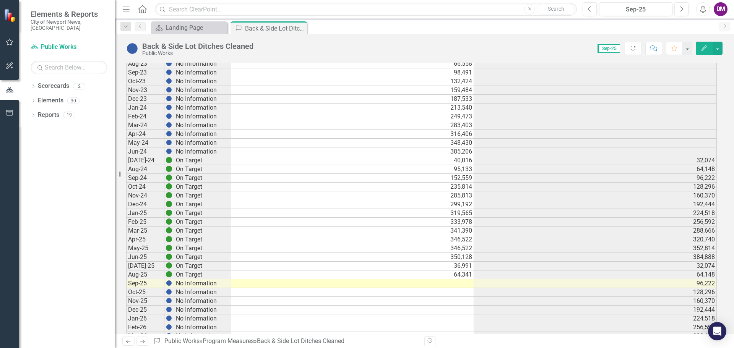
click at [447, 282] on td at bounding box center [352, 283] width 243 height 9
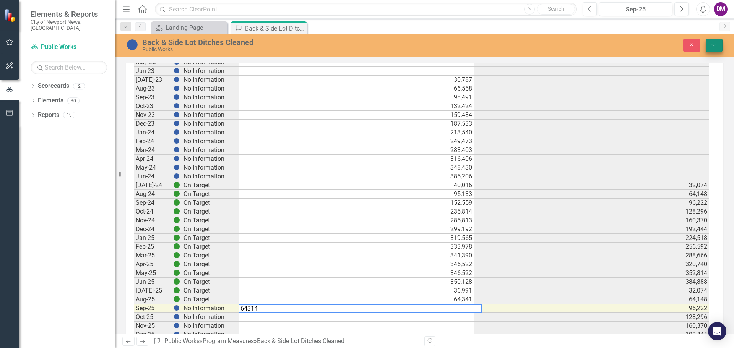
type textarea "64314"
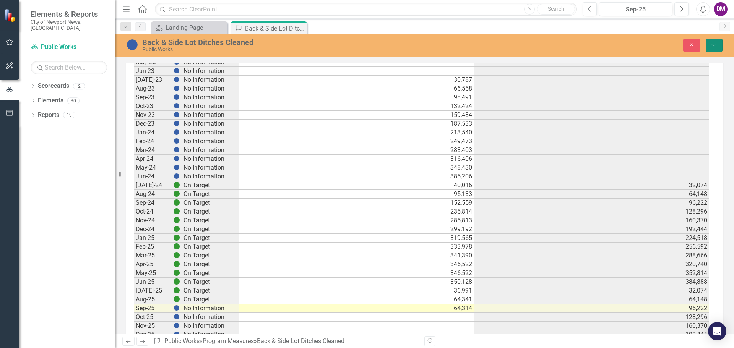
click at [715, 44] on icon "Save" at bounding box center [713, 44] width 7 height 5
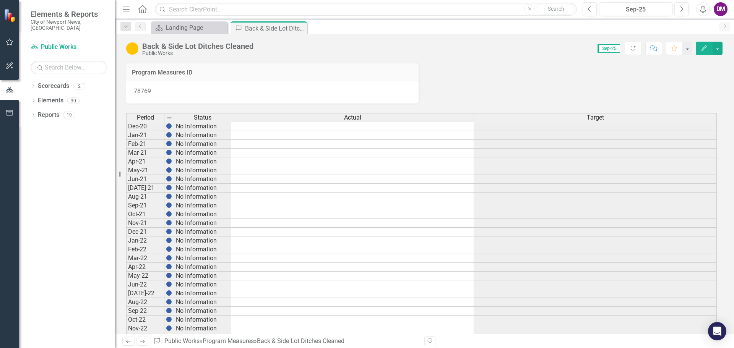
scroll to position [344, 0]
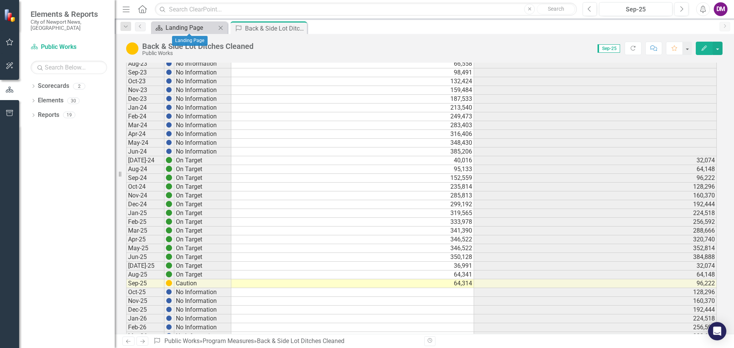
click at [183, 29] on div "Landing Page" at bounding box center [190, 28] width 50 height 10
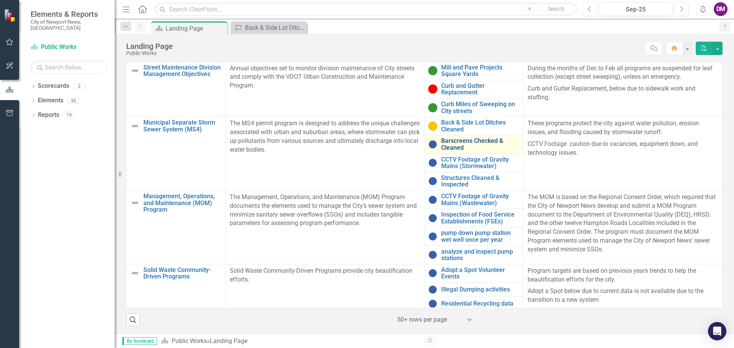
click at [459, 148] on link "Barscreens Checked & Cleaned" at bounding box center [480, 144] width 78 height 13
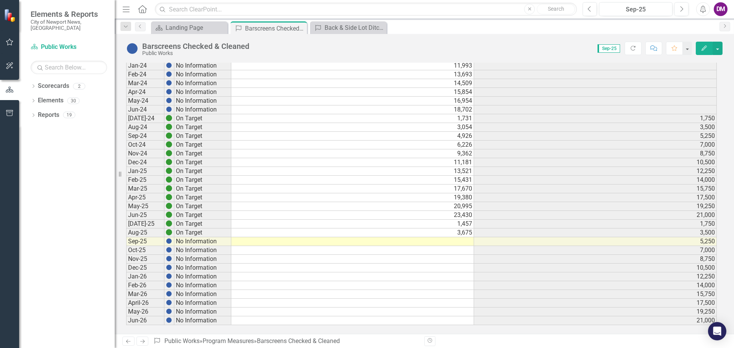
scroll to position [389, 0]
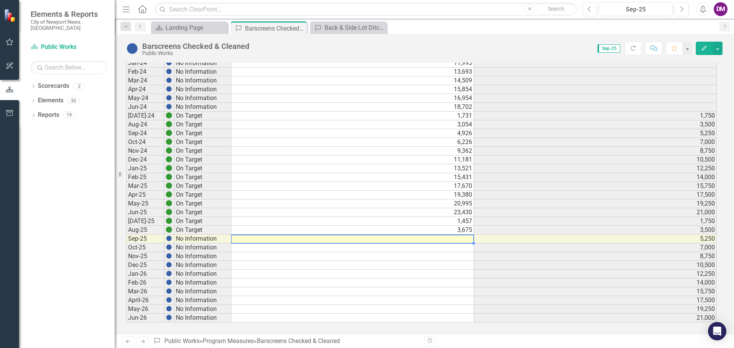
click at [459, 239] on td at bounding box center [352, 239] width 243 height 9
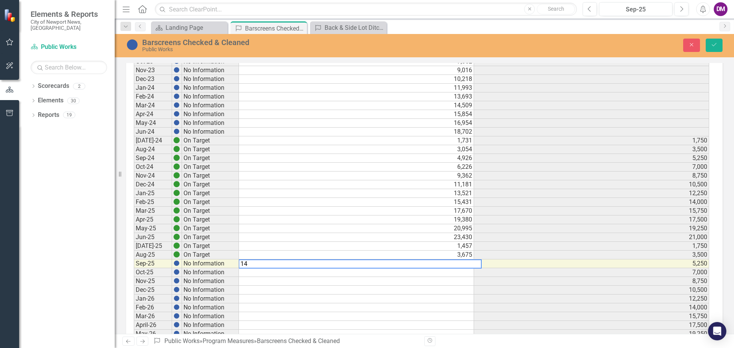
type textarea "1"
type textarea "6349"
click at [718, 44] on button "Save" at bounding box center [714, 45] width 17 height 13
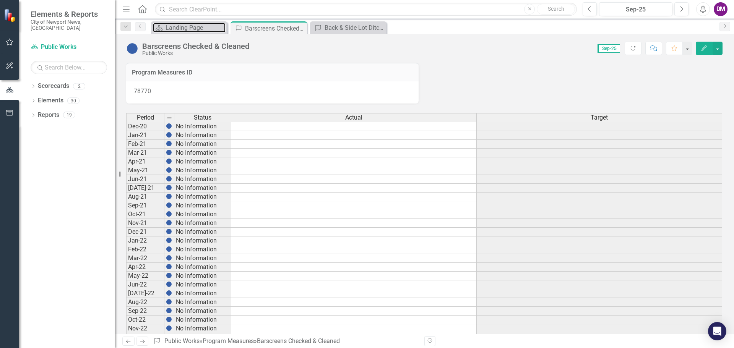
click at [190, 28] on div "Landing Page" at bounding box center [195, 28] width 60 height 10
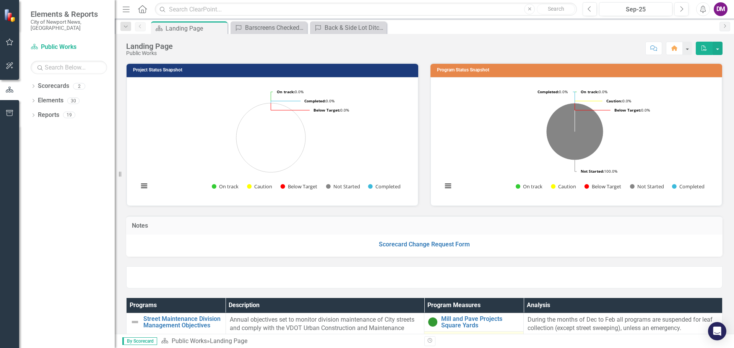
scroll to position [204, 0]
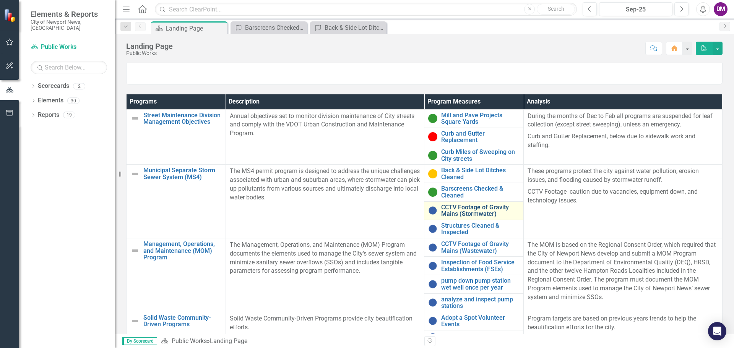
click at [479, 211] on link "CCTV Footage of Gravity Mains (Stormwater)" at bounding box center [480, 210] width 78 height 13
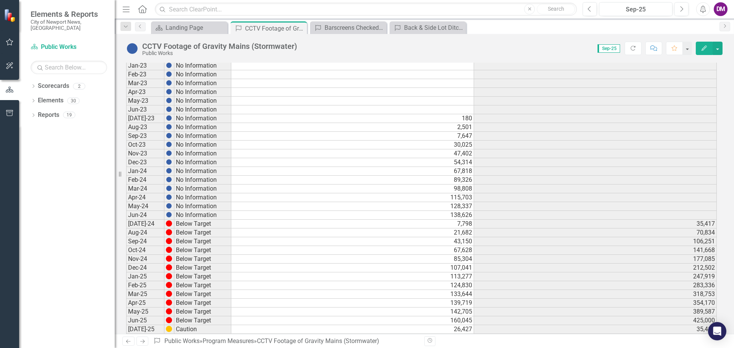
scroll to position [229, 0]
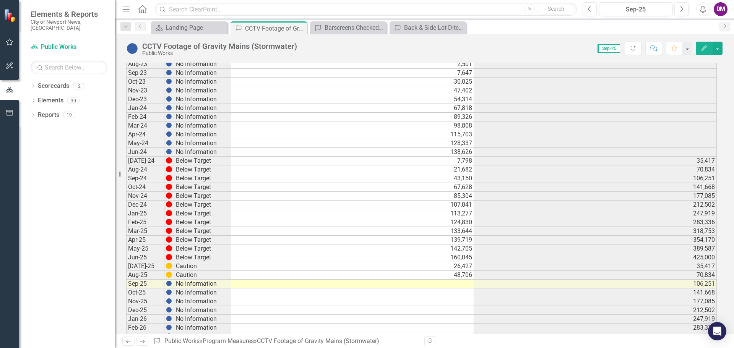
click at [456, 281] on td at bounding box center [352, 284] width 243 height 9
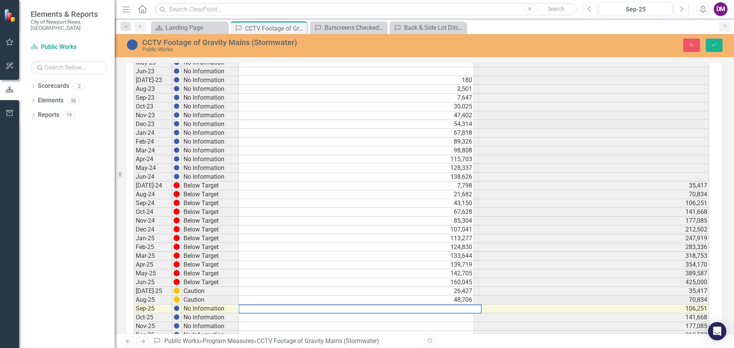
click at [457, 308] on textarea at bounding box center [359, 309] width 243 height 9
type textarea "66651"
click at [717, 45] on icon "Save" at bounding box center [713, 44] width 7 height 5
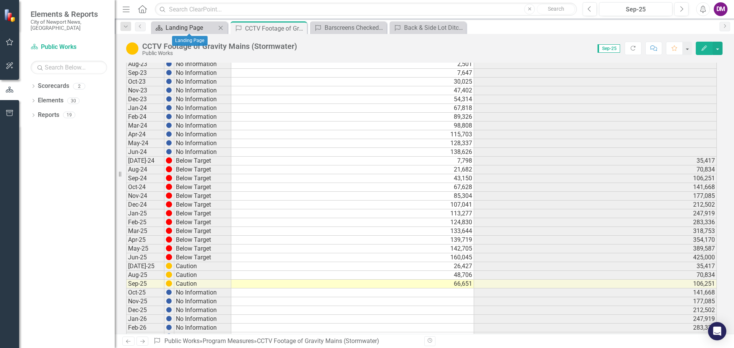
click at [199, 29] on div "Landing Page" at bounding box center [190, 28] width 50 height 10
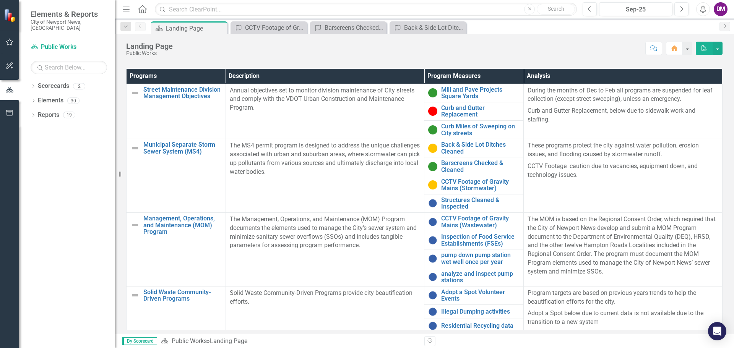
scroll to position [3, 0]
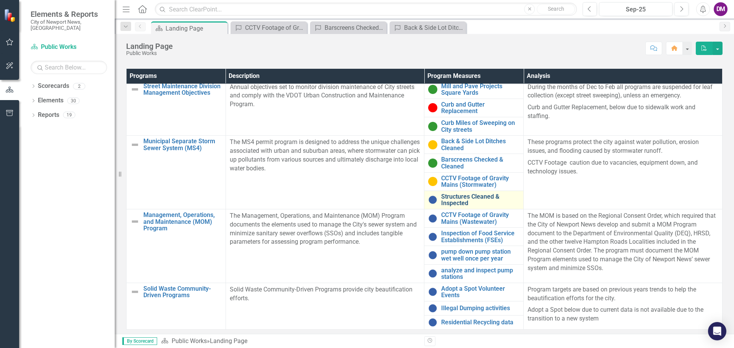
click at [444, 198] on link "Structures Cleaned & Inspected" at bounding box center [480, 199] width 78 height 13
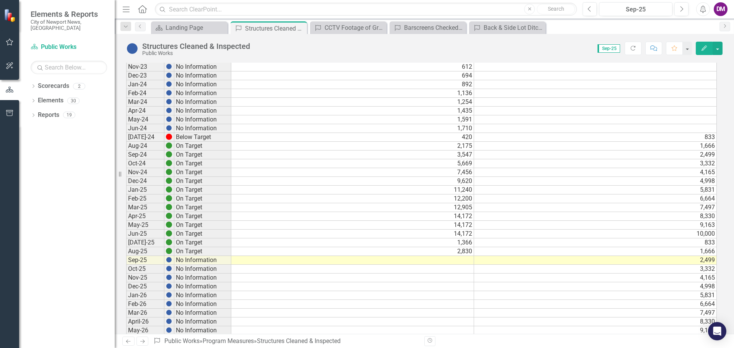
scroll to position [389, 0]
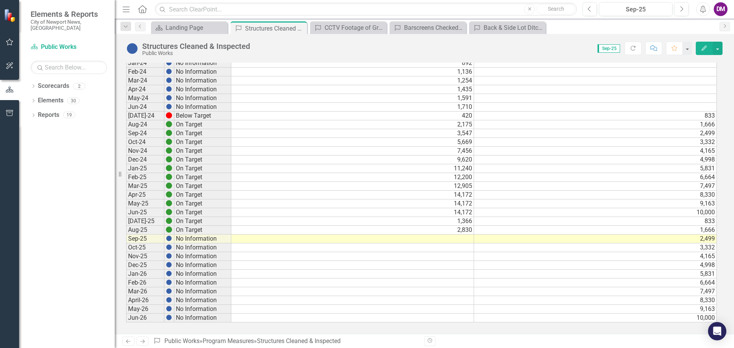
click at [433, 238] on td at bounding box center [352, 239] width 243 height 9
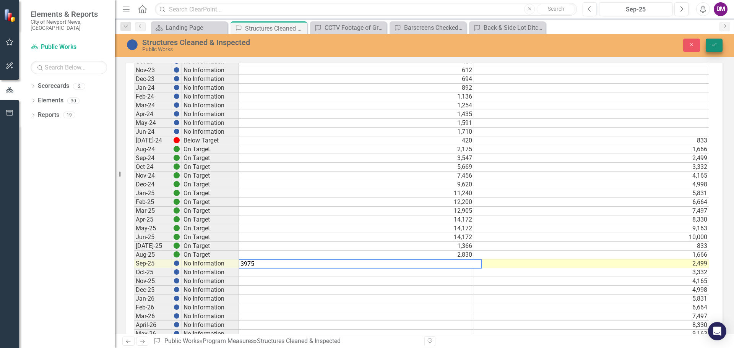
type textarea "3975"
click at [714, 42] on icon "Save" at bounding box center [713, 44] width 7 height 5
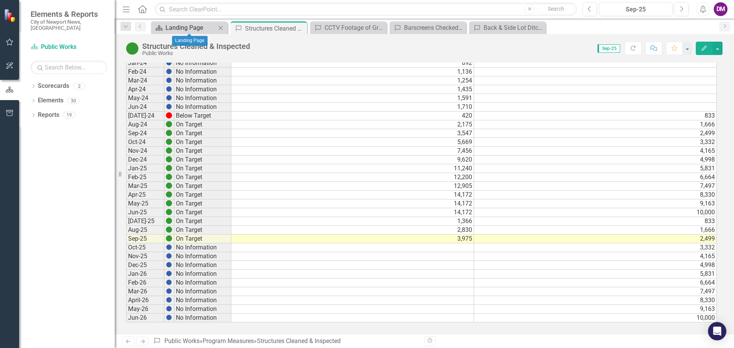
click at [183, 23] on div "Landing Page" at bounding box center [190, 28] width 50 height 10
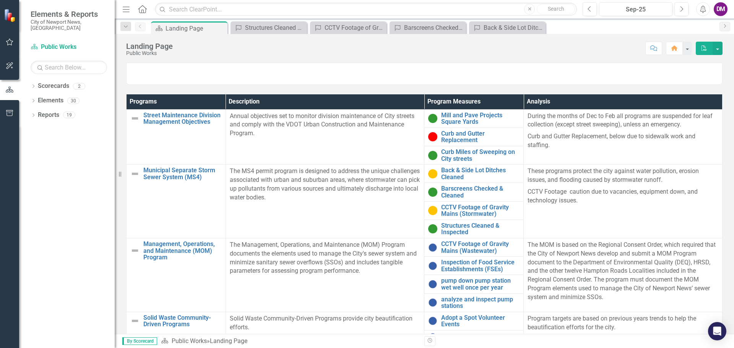
scroll to position [3, 0]
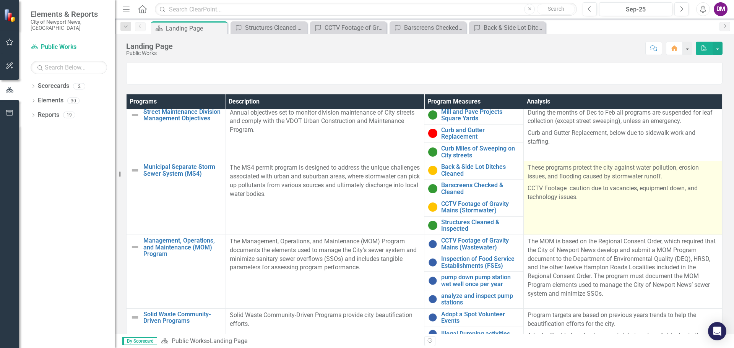
click at [674, 176] on p "These programs protect the city against water pollution, erosion issues, and fl…" at bounding box center [622, 173] width 191 height 19
click at [665, 180] on p "These programs protect the city against water pollution, erosion issues, and fl…" at bounding box center [622, 173] width 191 height 19
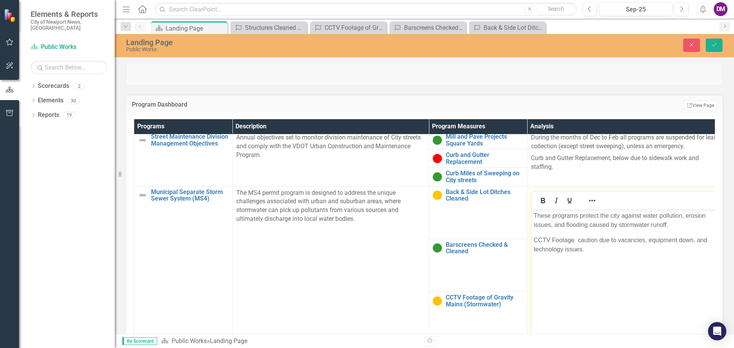
scroll to position [0, 0]
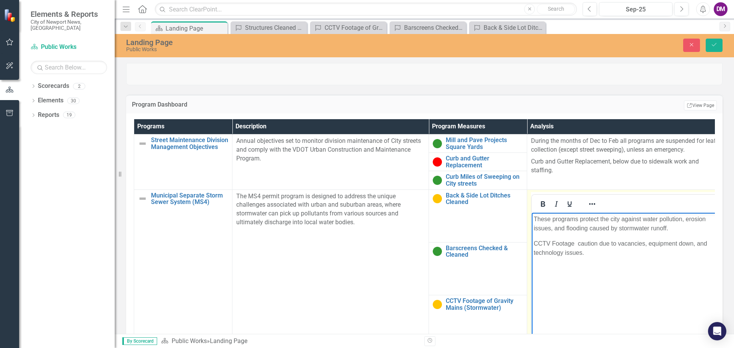
drag, startPoint x: 575, startPoint y: 243, endPoint x: 668, endPoint y: 253, distance: 93.7
click at [576, 243] on p "CCTV Footage caution due to vacancies, equipment down, and technology issues." at bounding box center [625, 248] width 183 height 18
click at [715, 50] on button "Save" at bounding box center [714, 45] width 17 height 13
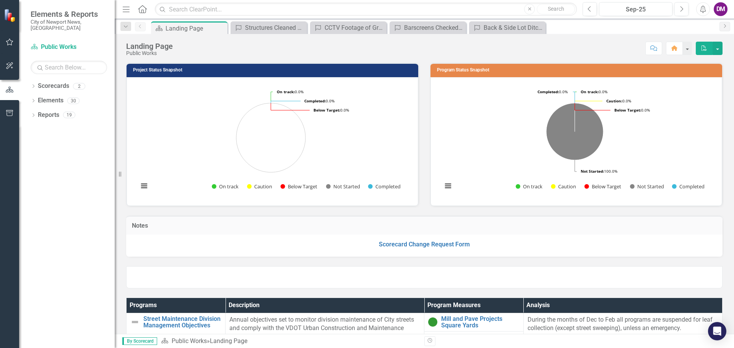
scroll to position [251, 0]
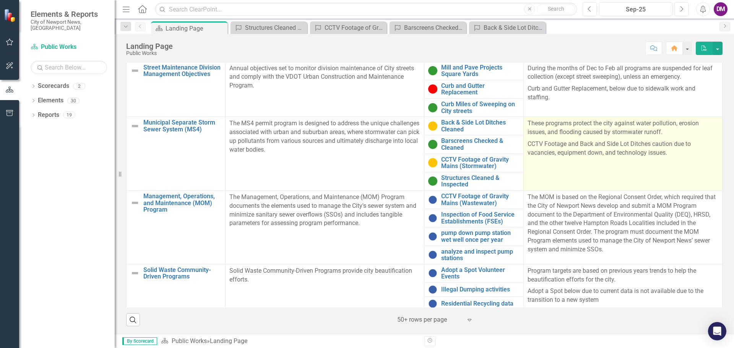
click at [622, 146] on p "CCTV Footage and Back and Side Lot Ditches caution due to vacancies, equipment …" at bounding box center [622, 147] width 191 height 19
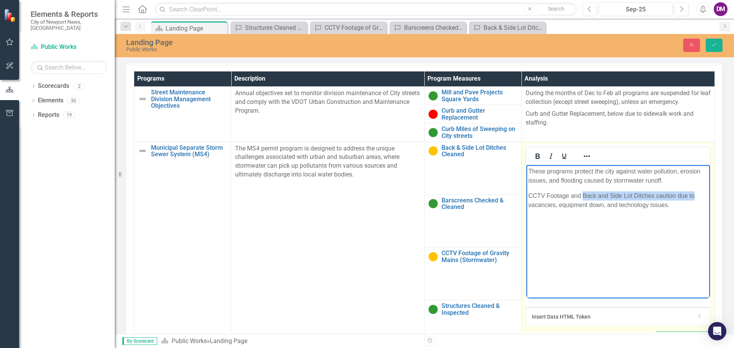
scroll to position [0, 13]
drag, startPoint x: 584, startPoint y: 195, endPoint x: 557, endPoint y: 203, distance: 27.6
click at [557, 203] on p "CCTV Footage and Back and Side Lot Ditches caution due to vacancies, equipment …" at bounding box center [618, 200] width 180 height 18
copy p "Back and Side Lot Ditches caution due to vacancies,"
click at [679, 182] on p "These programs protect the city against water pollution, erosion issues, and fl…" at bounding box center [618, 176] width 180 height 18
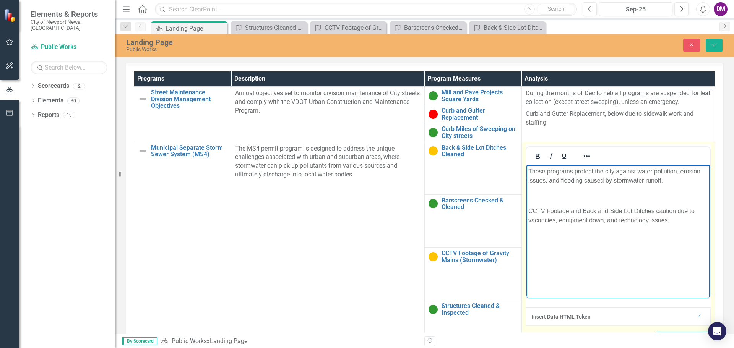
paste body "Rich Text Area. Press ALT-0 for help."
click at [609, 225] on body "These programs protect the city against water pollution, erosion issues, and fl…" at bounding box center [618, 222] width 184 height 115
drag, startPoint x: 571, startPoint y: 212, endPoint x: 655, endPoint y: 211, distance: 84.5
click at [655, 211] on p "CCTV Footage and Back and Side Lot Ditches caution due to vacancies, equipment …" at bounding box center [618, 215] width 180 height 18
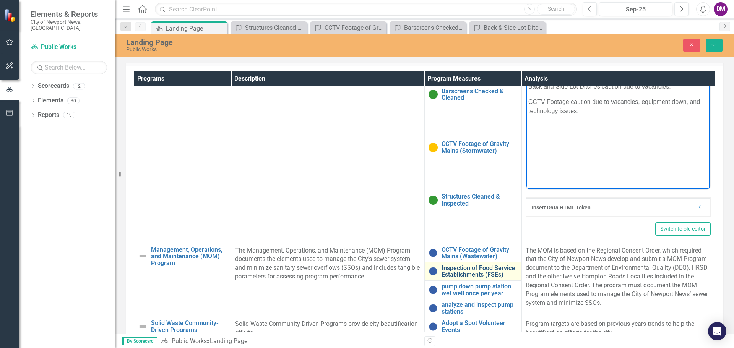
scroll to position [115, 13]
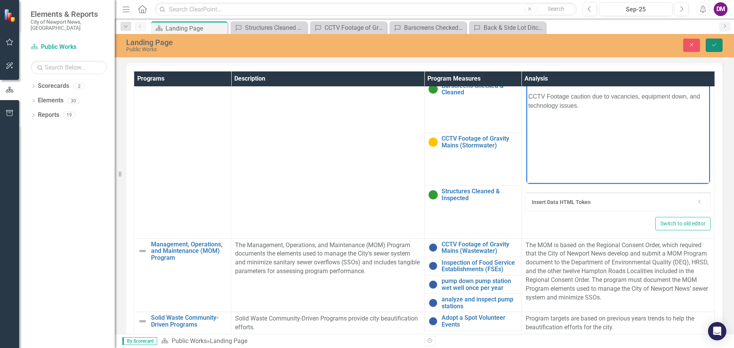
drag, startPoint x: 712, startPoint y: 46, endPoint x: 693, endPoint y: 54, distance: 21.2
click at [712, 46] on icon "Save" at bounding box center [713, 44] width 7 height 5
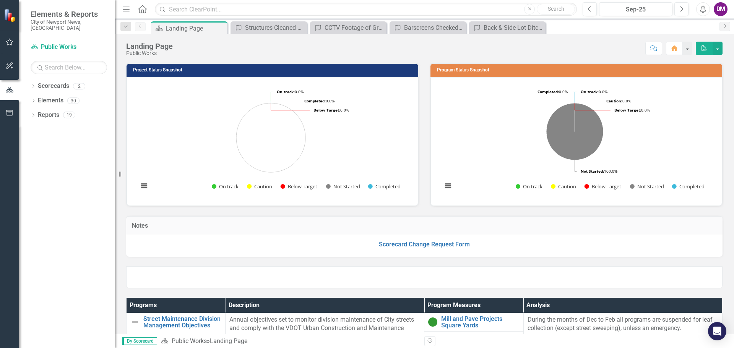
scroll to position [229, 0]
